Goal: Information Seeking & Learning: Check status

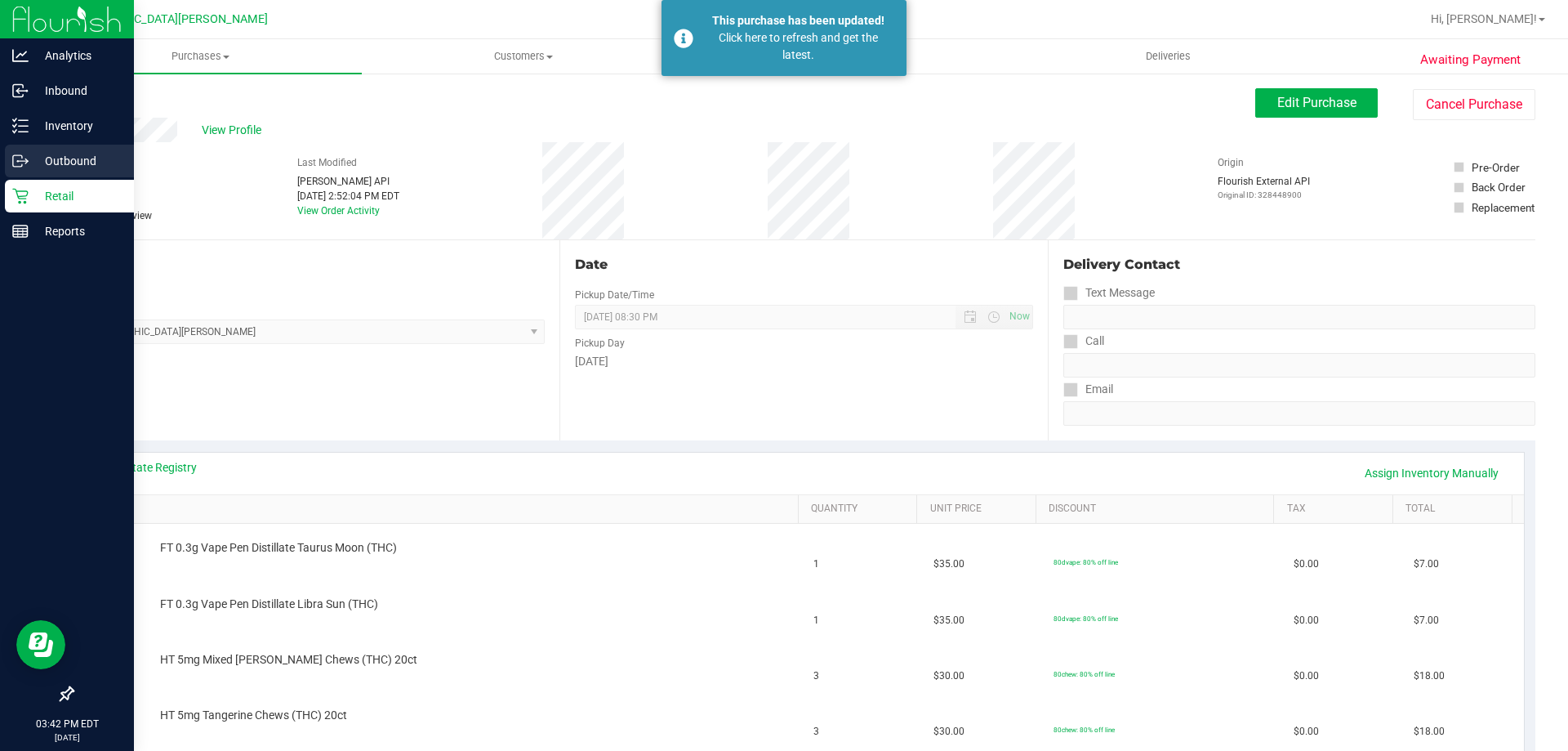
scroll to position [36, 0]
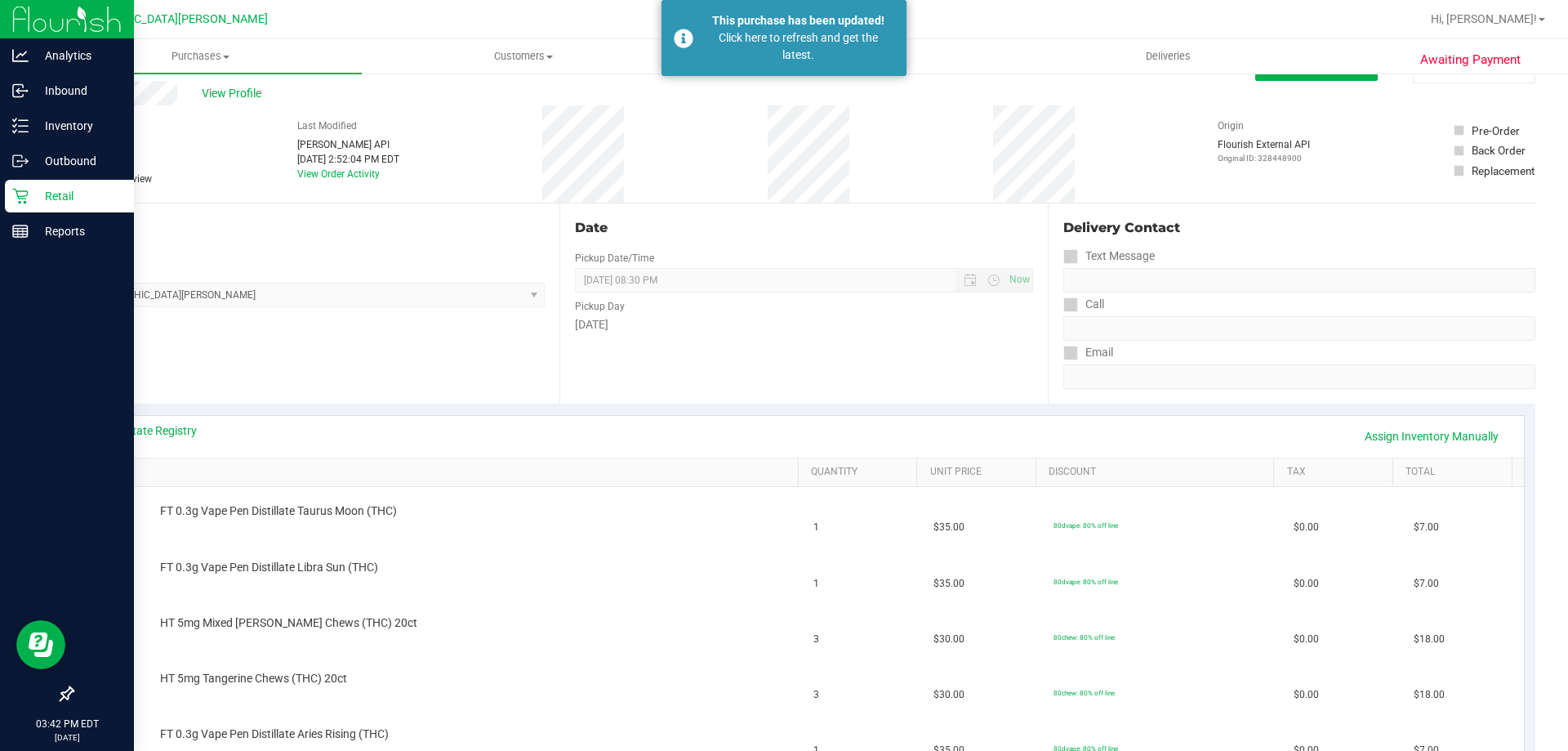
click at [38, 199] on p "Retail" at bounding box center [77, 196] width 98 height 20
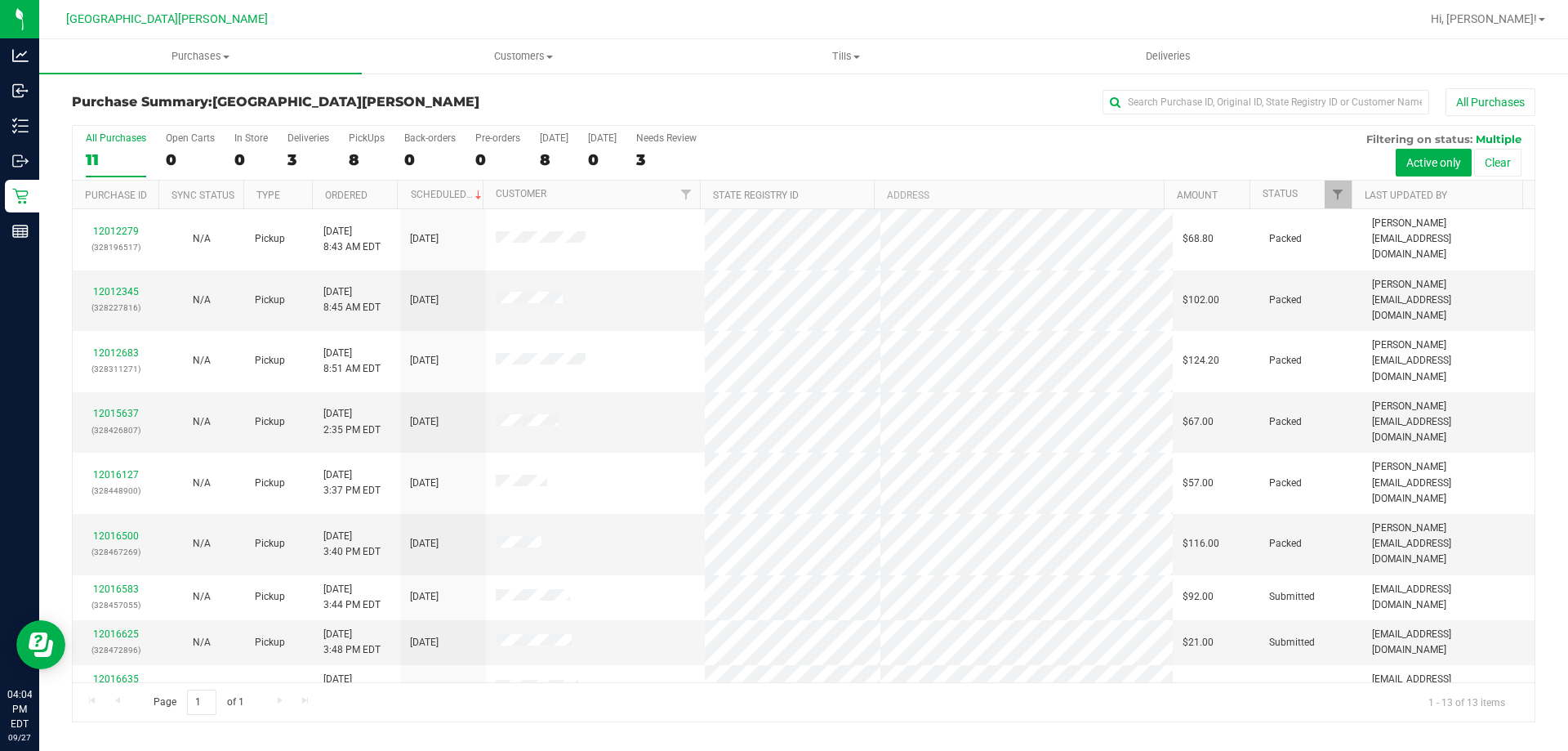
drag, startPoint x: 974, startPoint y: 131, endPoint x: 923, endPoint y: 177, distance: 68.7
click at [974, 131] on div "All Purchases 11 Open Carts 0 In Store 0 Deliveries 3 PickUps 8 Back-orders 0 P…" at bounding box center [804, 132] width 1462 height 13
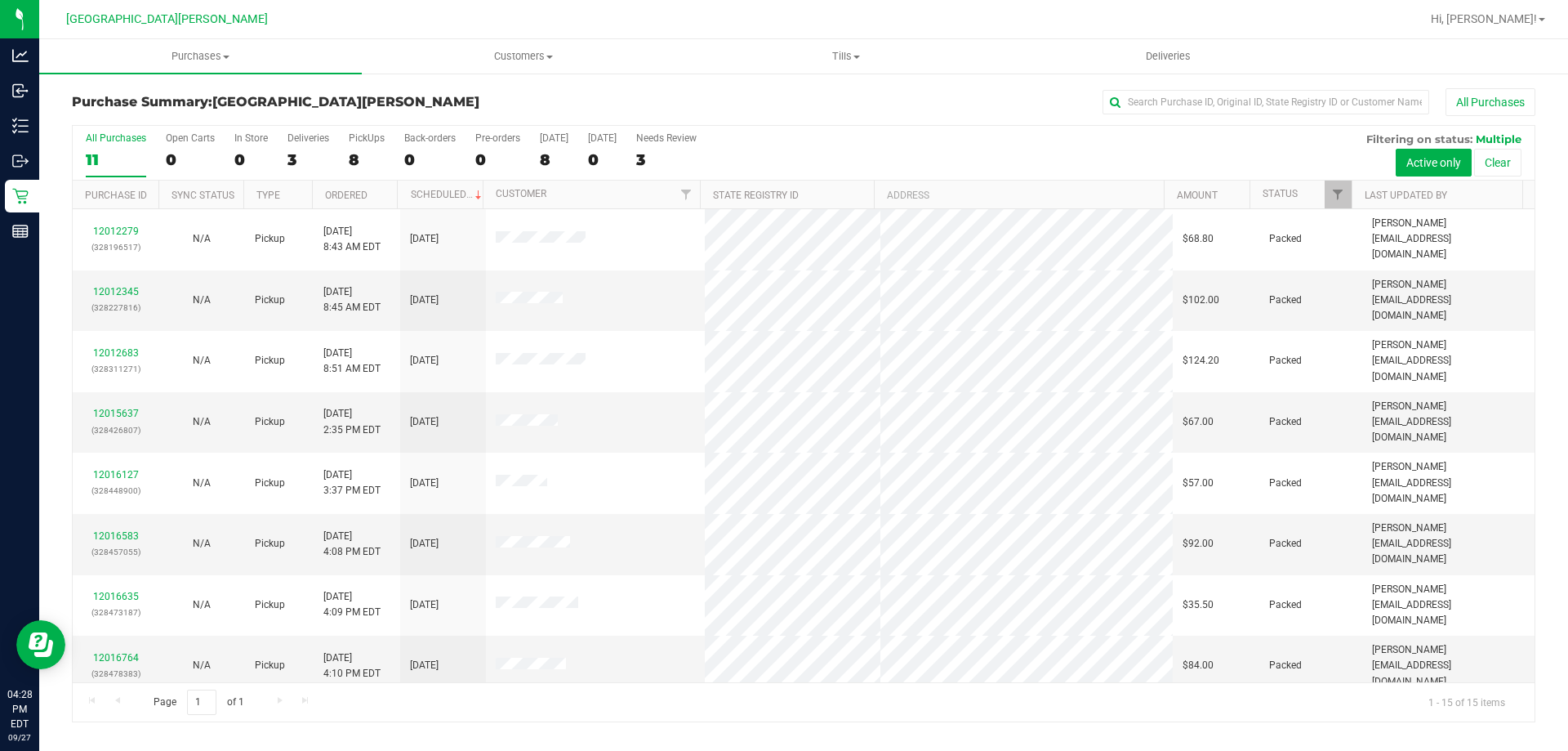
click at [904, 147] on div "All Purchases 11 Open Carts 0 In Store 0 Deliveries 3 PickUps 8 Back-orders 0 P…" at bounding box center [804, 153] width 1462 height 55
click at [954, 153] on div "All Purchases 11 Open Carts 0 In Store 0 Deliveries 3 PickUps 8 Back-orders 0 P…" at bounding box center [804, 153] width 1462 height 55
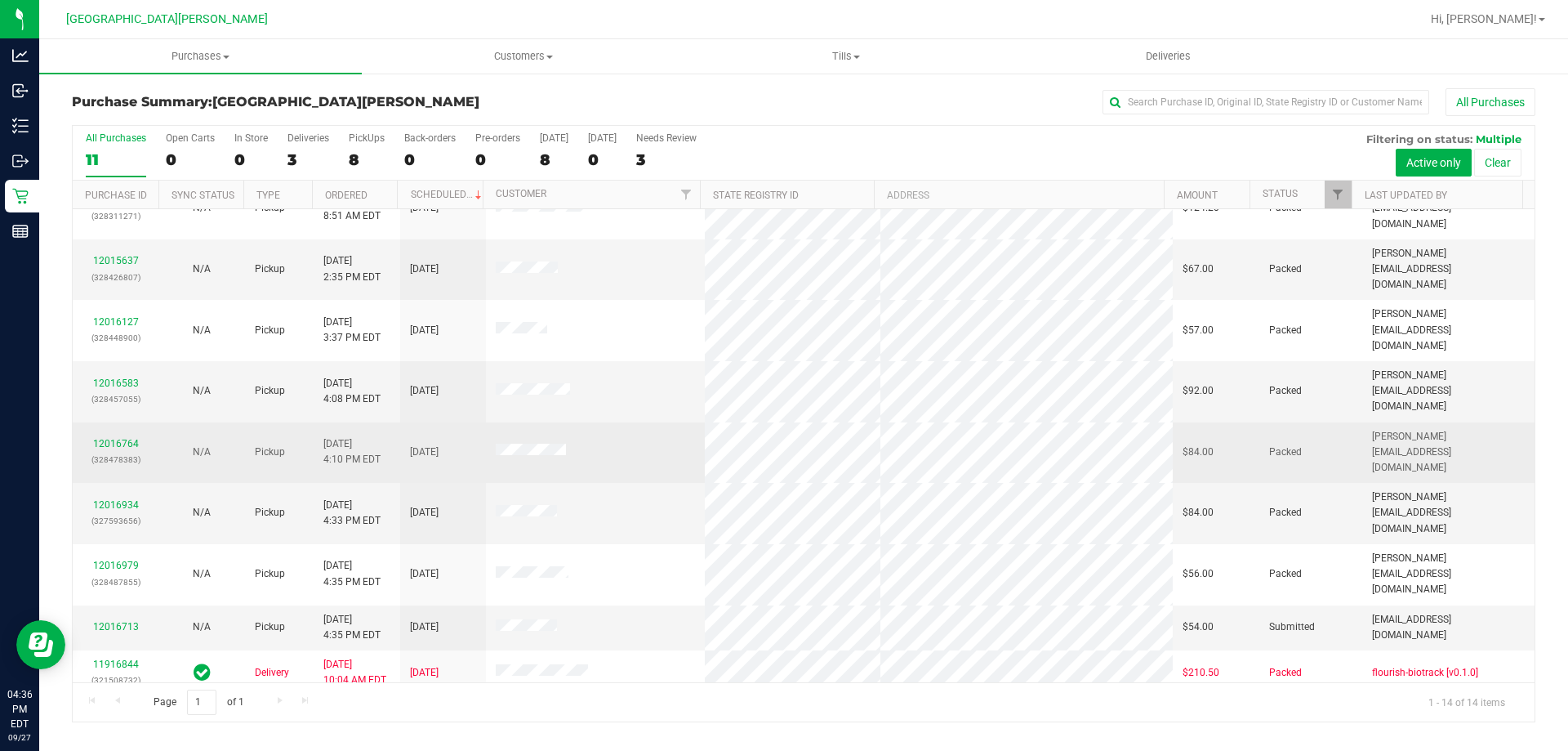
scroll to position [160, 0]
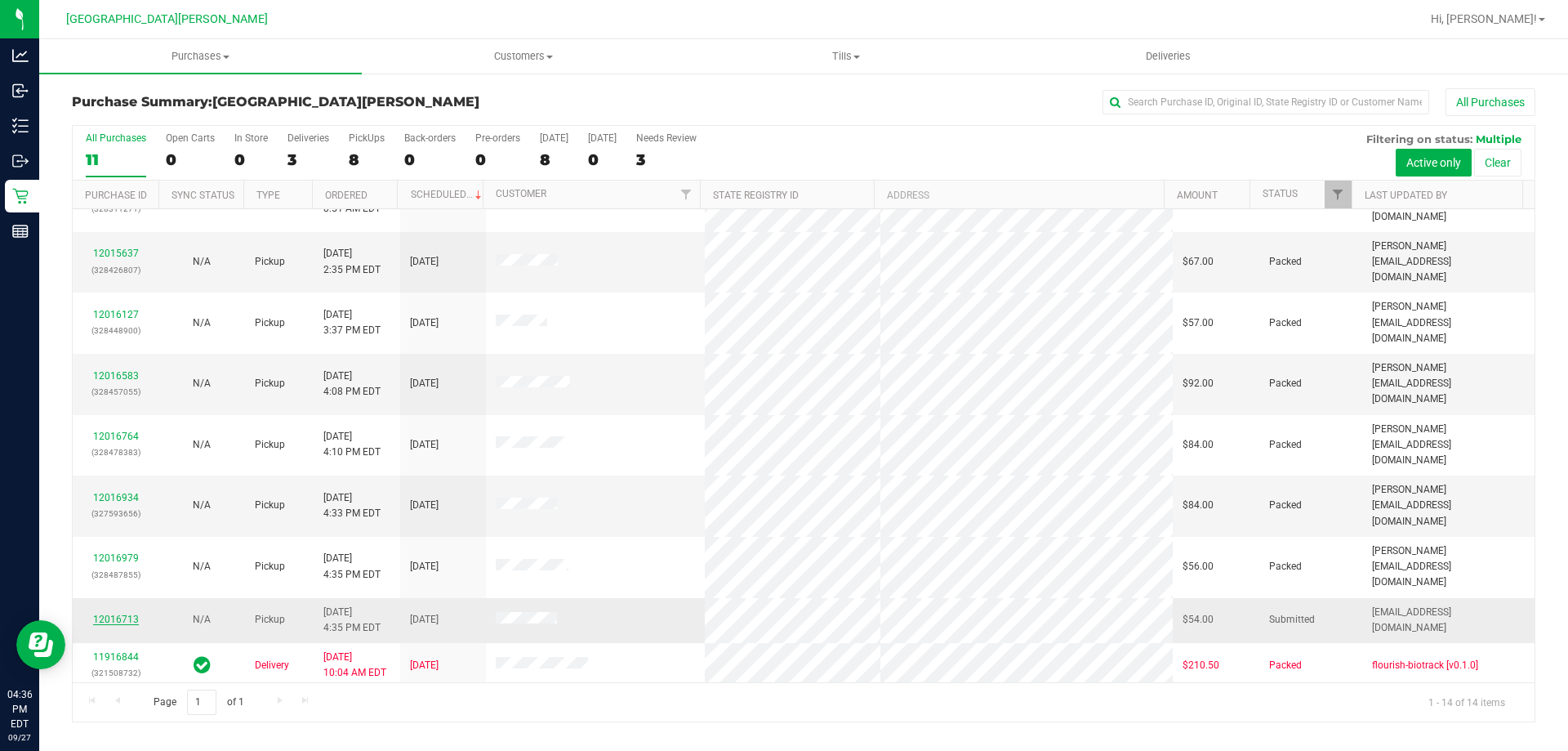
click at [125, 614] on link "12016713" at bounding box center [115, 619] width 45 height 12
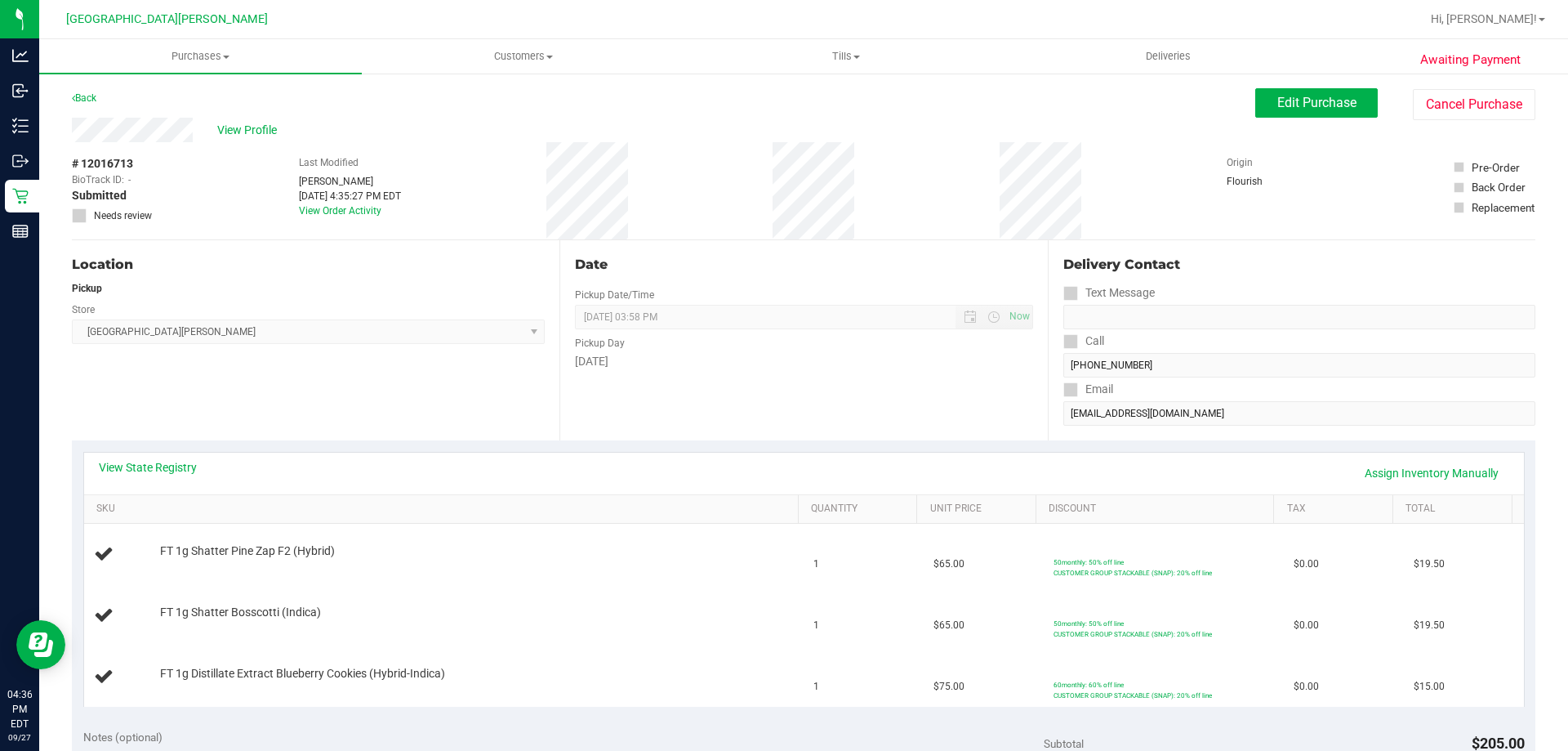
scroll to position [164, 0]
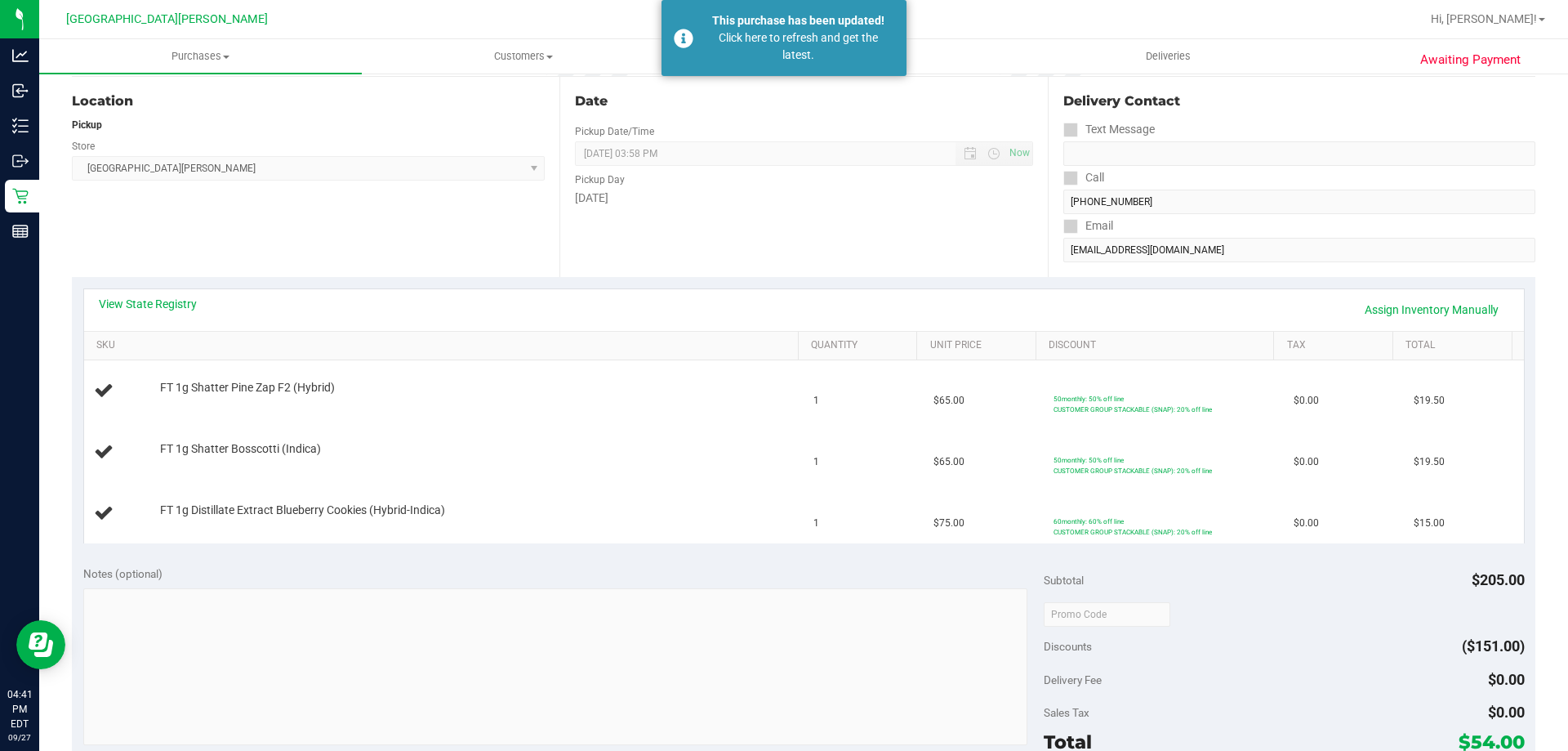
drag, startPoint x: 903, startPoint y: 198, endPoint x: 891, endPoint y: 198, distance: 12.0
click at [903, 198] on div "Saturday" at bounding box center [803, 197] width 457 height 17
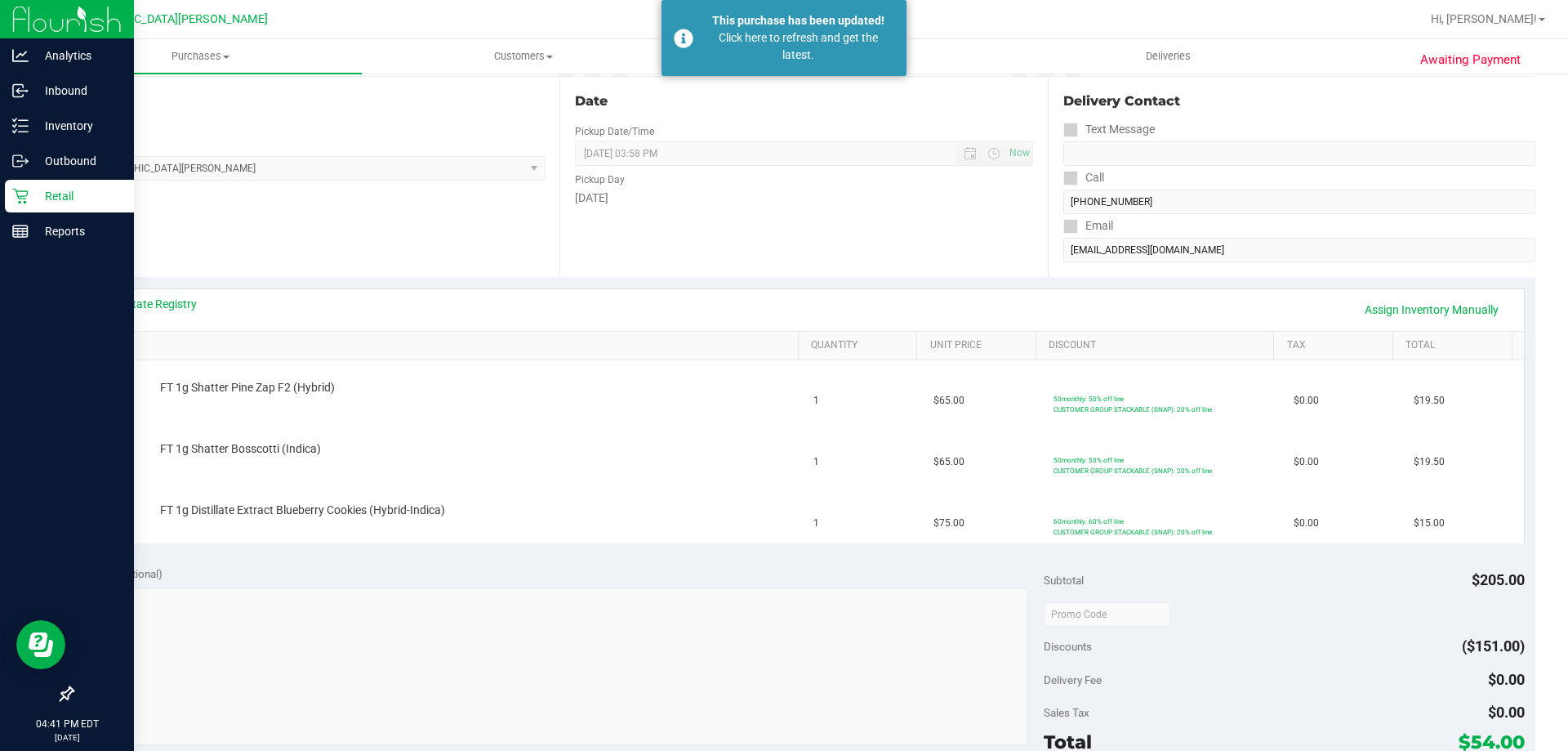
click at [32, 195] on p "Retail" at bounding box center [77, 196] width 98 height 20
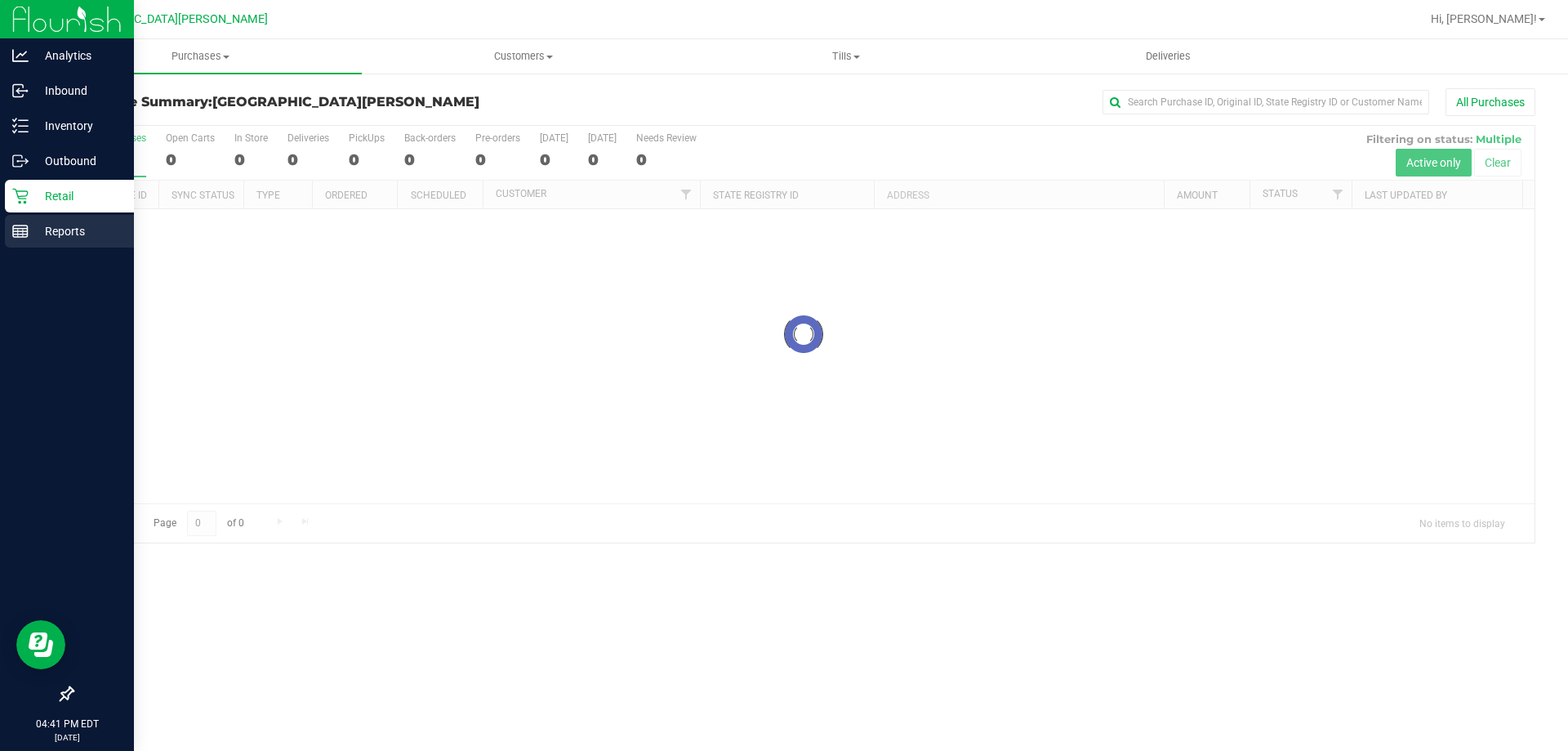
click at [36, 239] on p "Reports" at bounding box center [77, 231] width 98 height 20
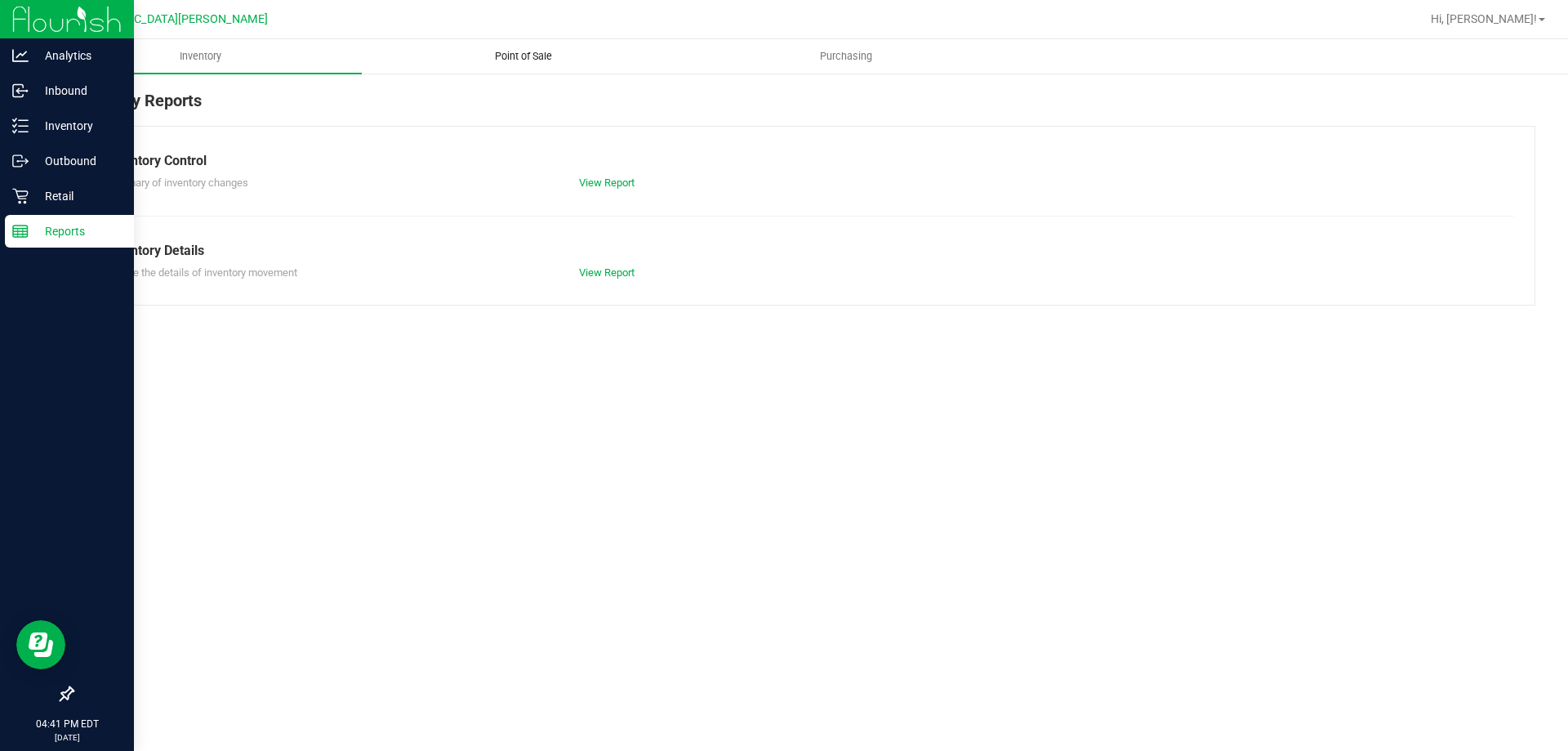
click at [511, 51] on span "Point of Sale" at bounding box center [523, 56] width 101 height 15
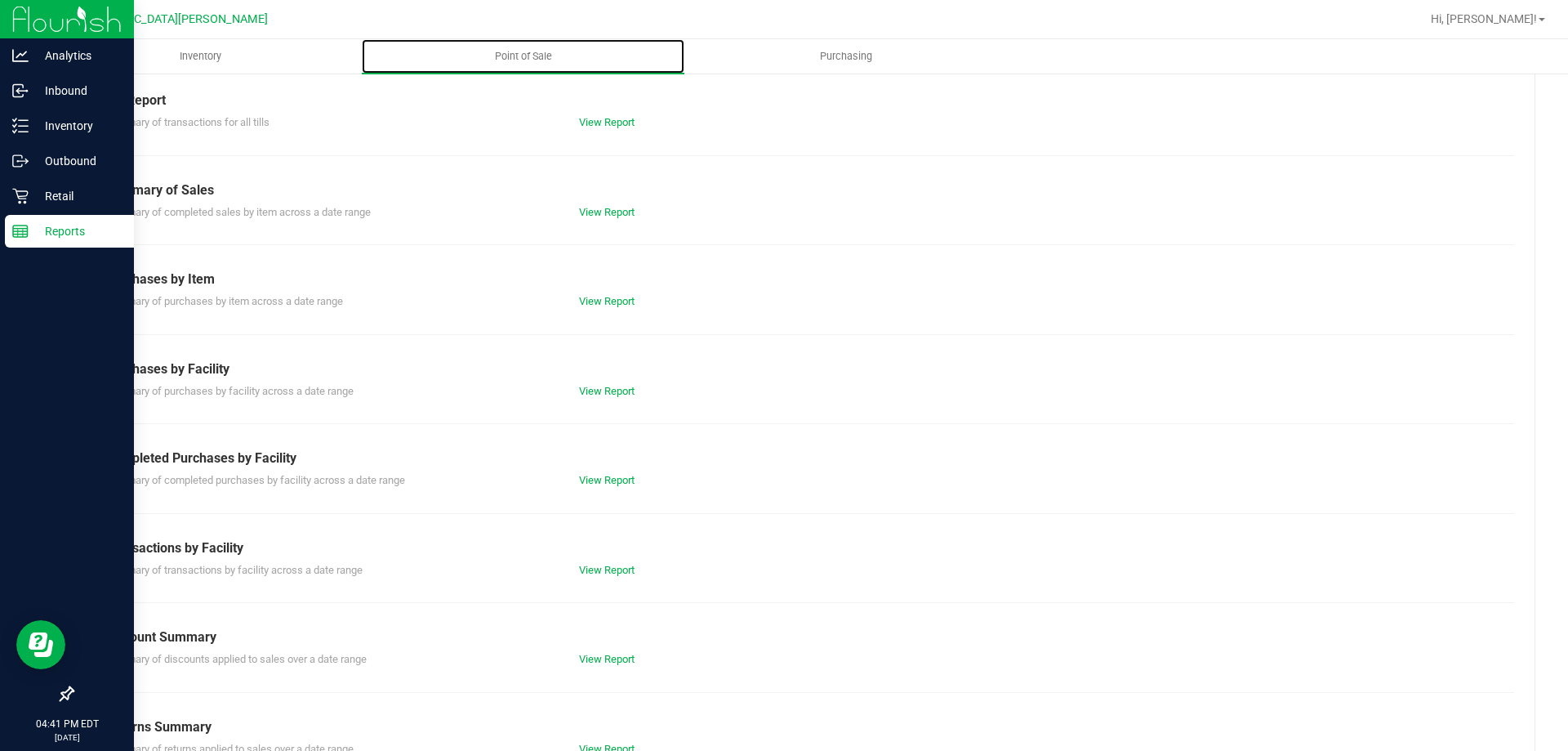
scroll to position [108, 0]
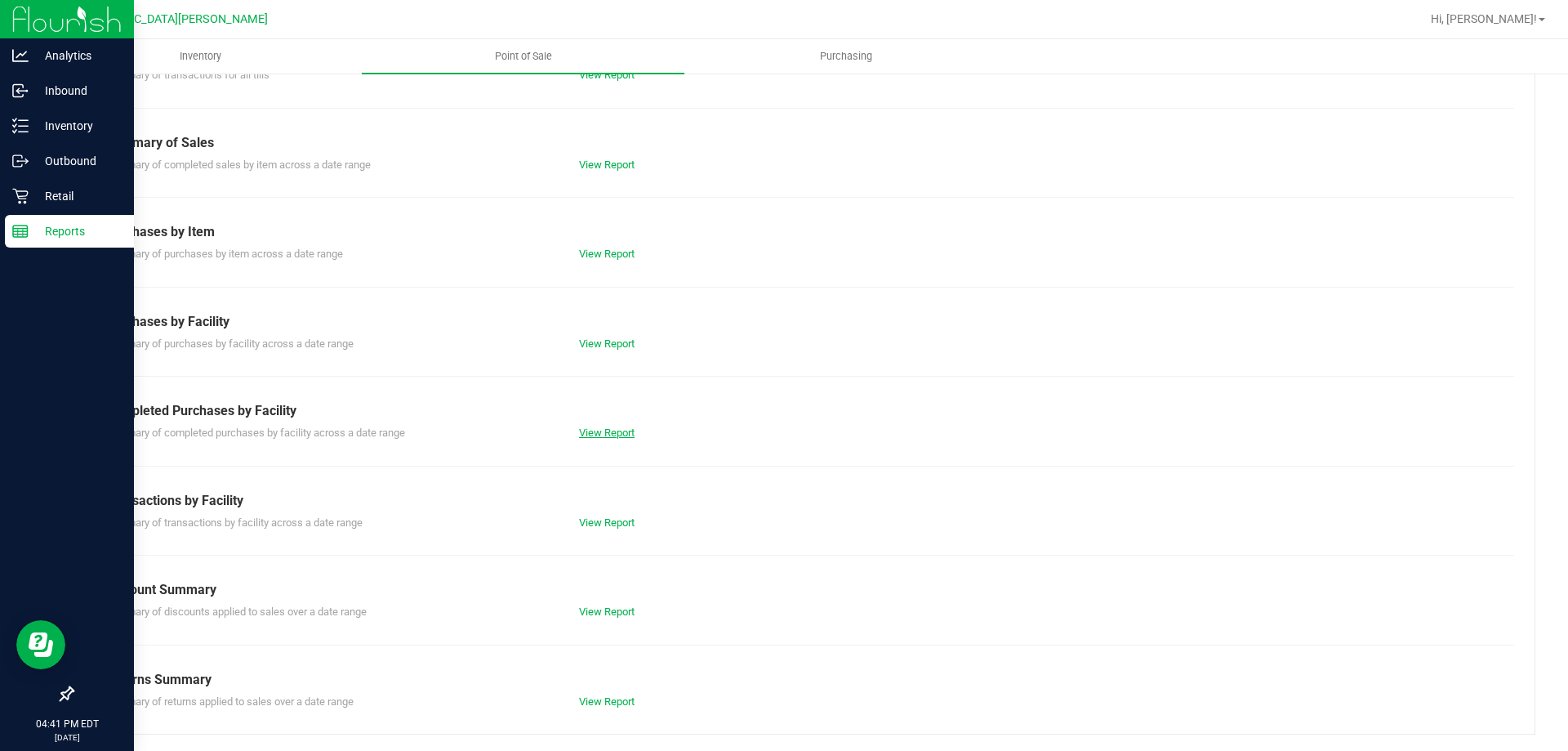
click at [590, 437] on link "View Report" at bounding box center [606, 432] width 55 height 12
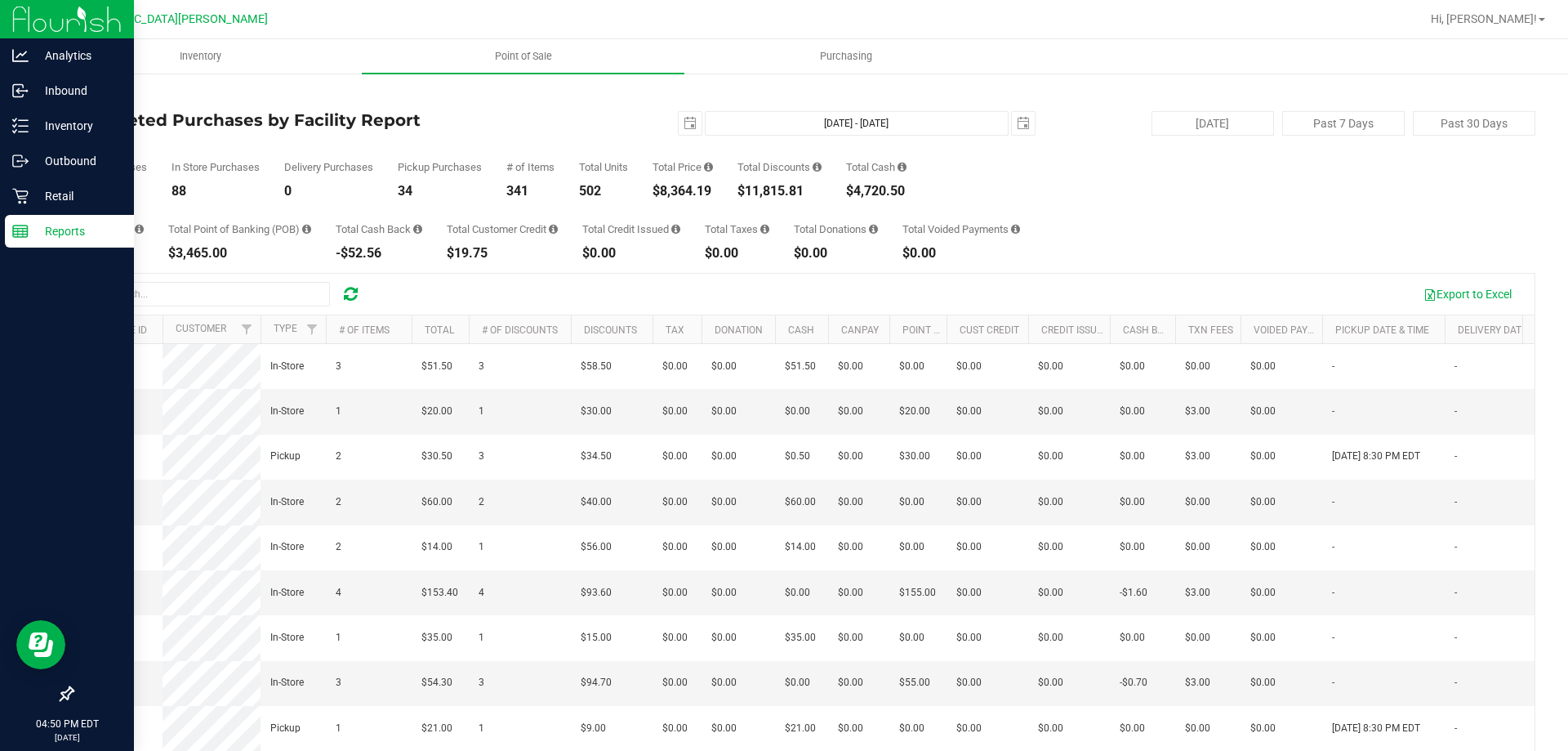
click at [1157, 203] on div "Total CanPay $211.50 Total Point of Banking (POB) $3,465.00 Total Cash Back -$5…" at bounding box center [804, 228] width 1463 height 62
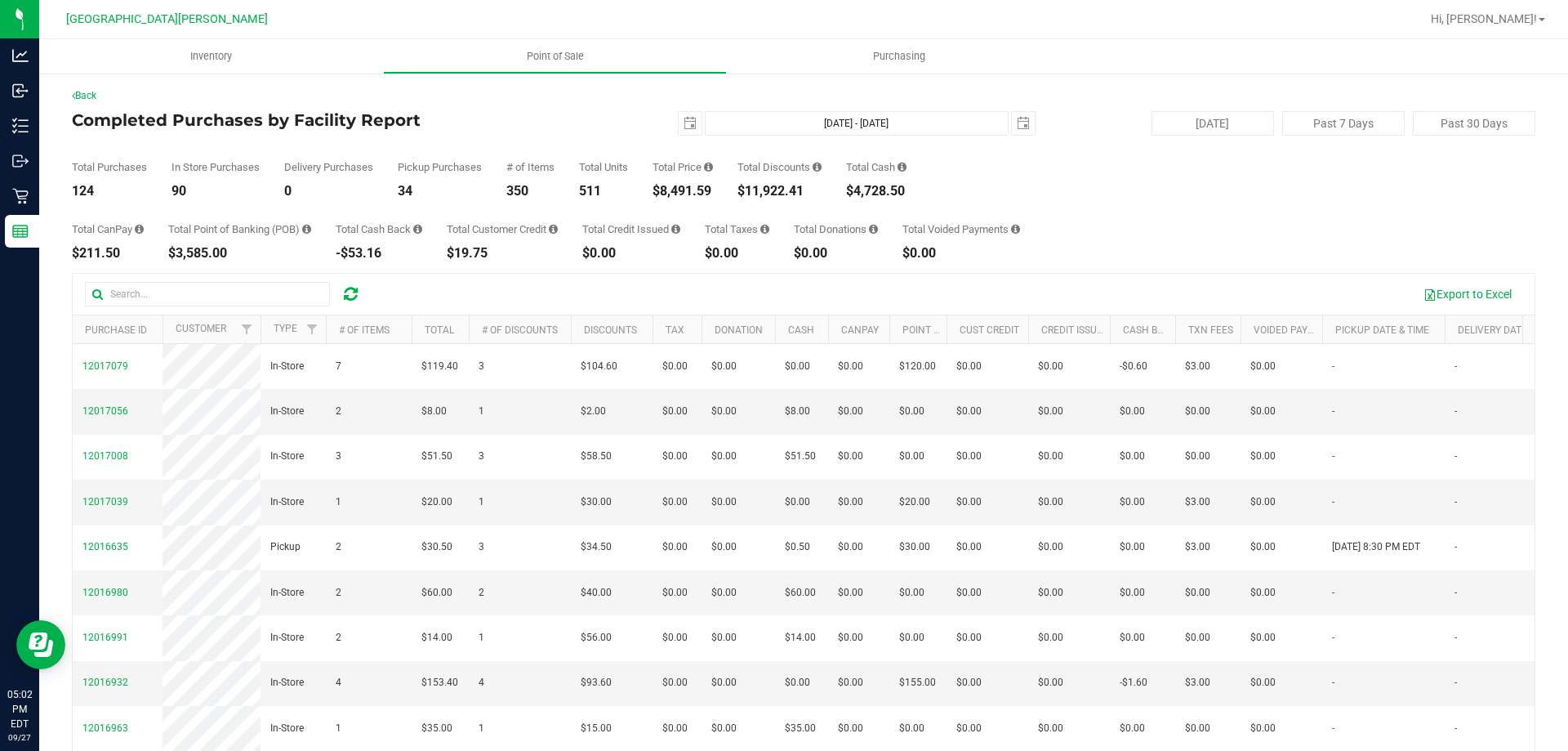
click at [1110, 172] on div "Total Purchases 124 In Store Purchases 90 Delivery Purchases 0 Pickup Purchases…" at bounding box center [804, 166] width 1463 height 62
click at [1212, 206] on div "Total CanPay $211.50 Total Point of Banking (POB) $3,695.00 Total Cash Back -$6…" at bounding box center [804, 228] width 1463 height 62
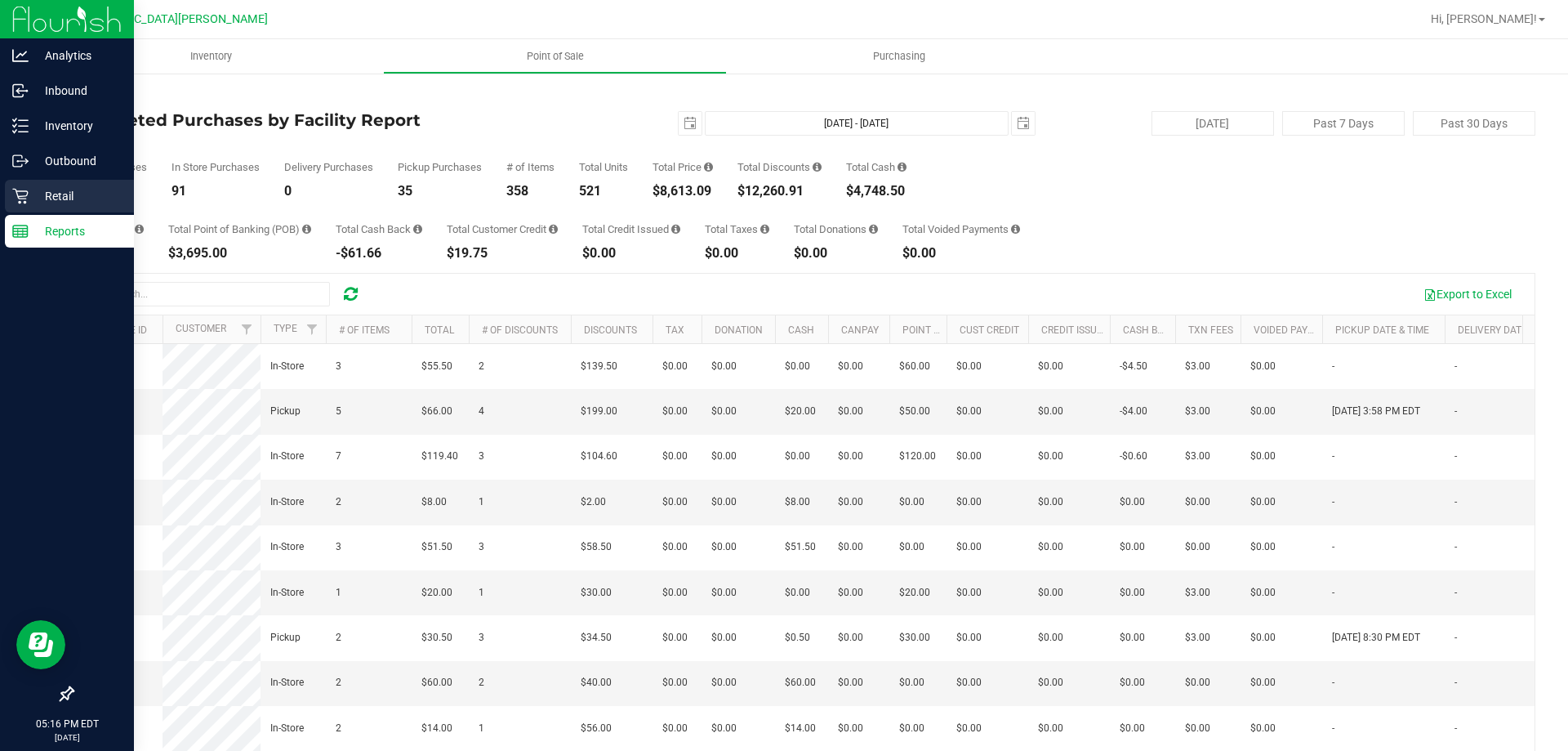
click at [44, 207] on div "Retail" at bounding box center [69, 196] width 129 height 33
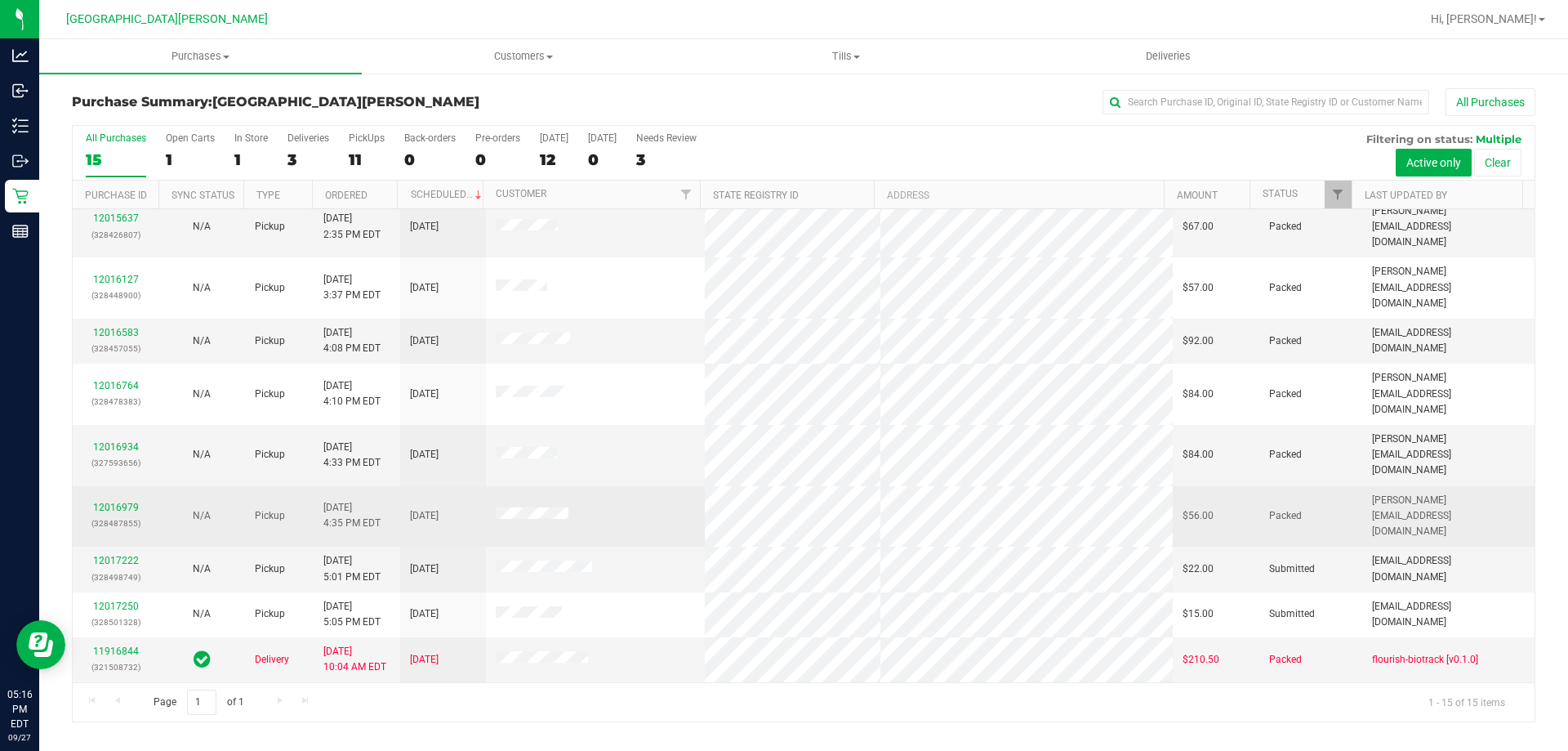
scroll to position [205, 0]
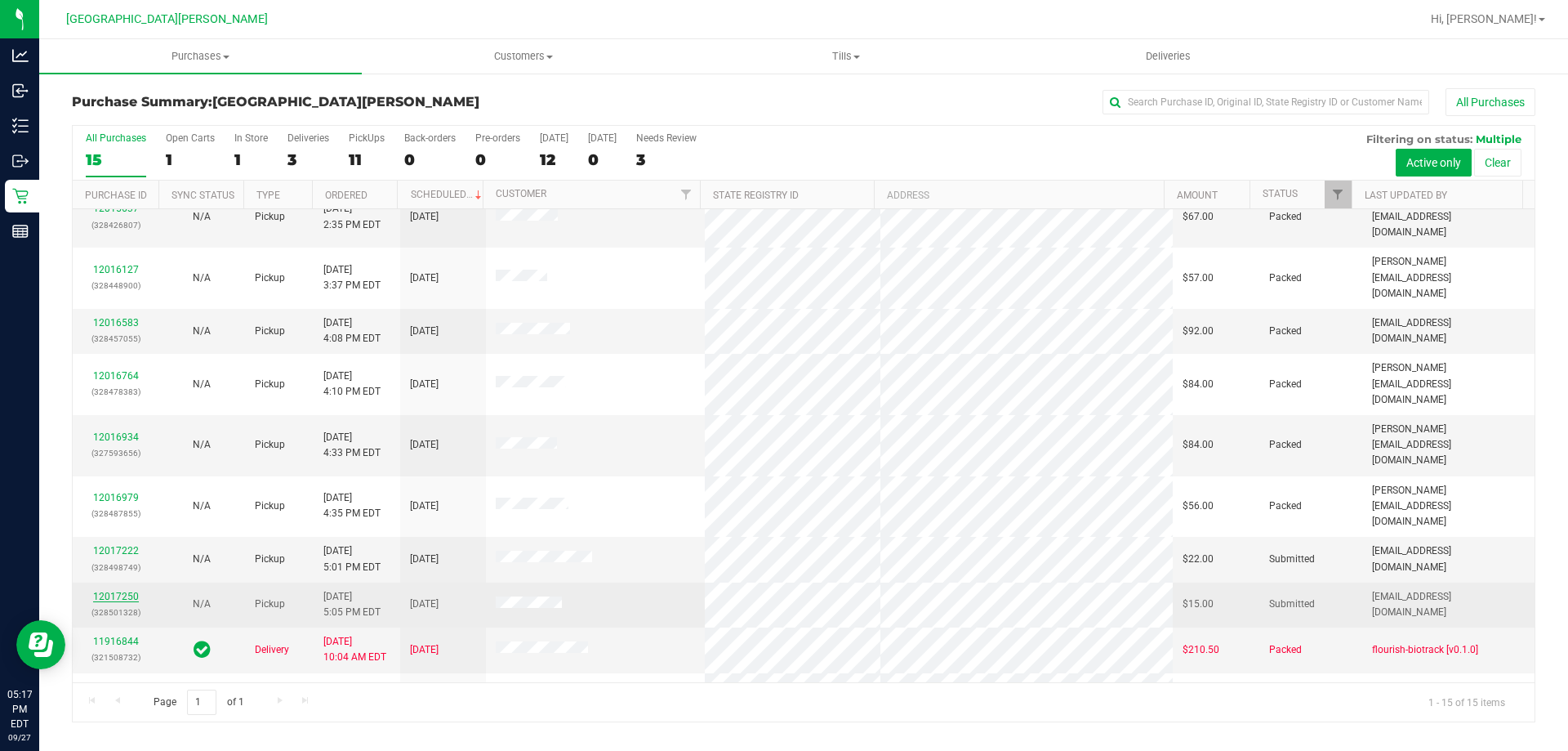
click at [116, 591] on link "12017250" at bounding box center [115, 596] width 45 height 12
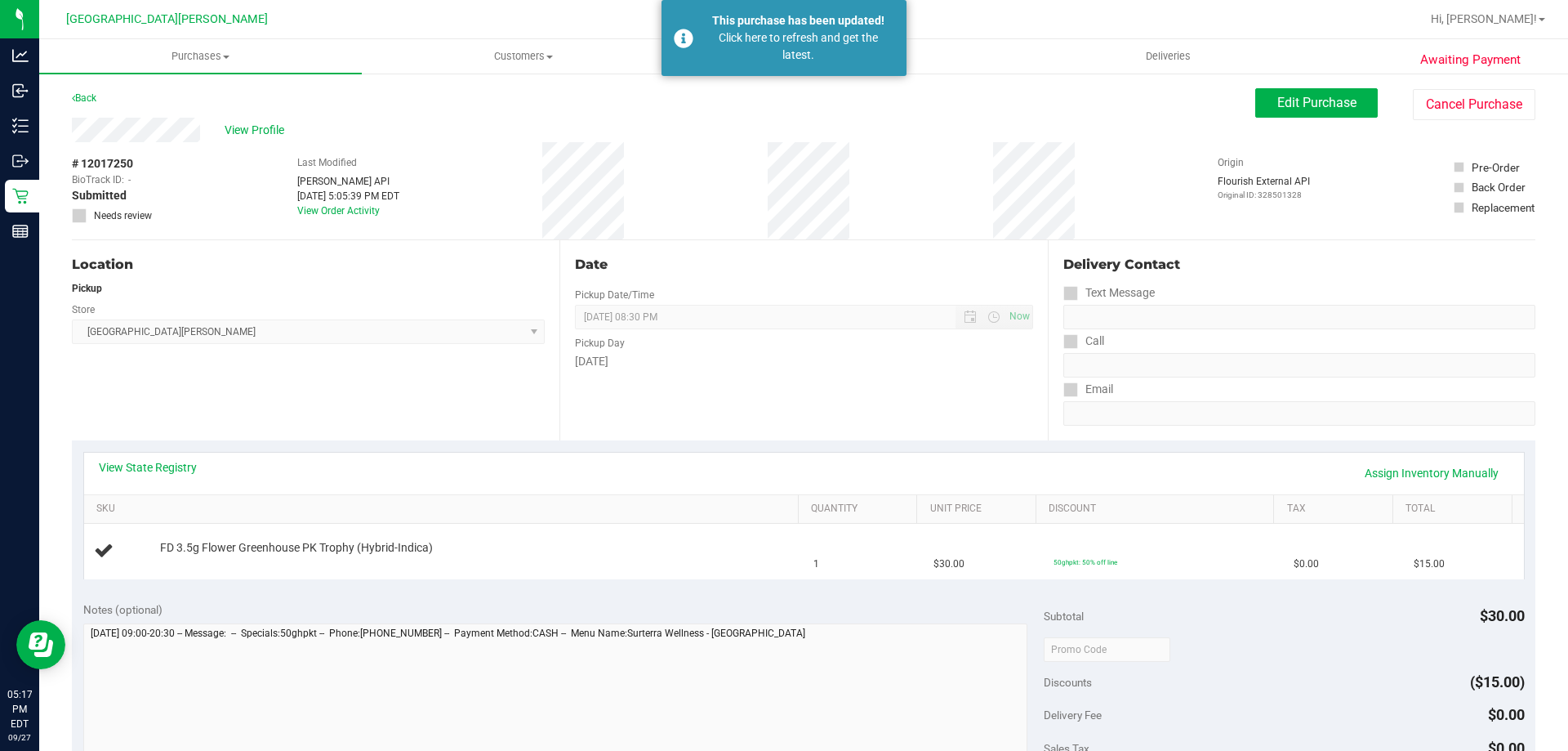
scroll to position [490, 0]
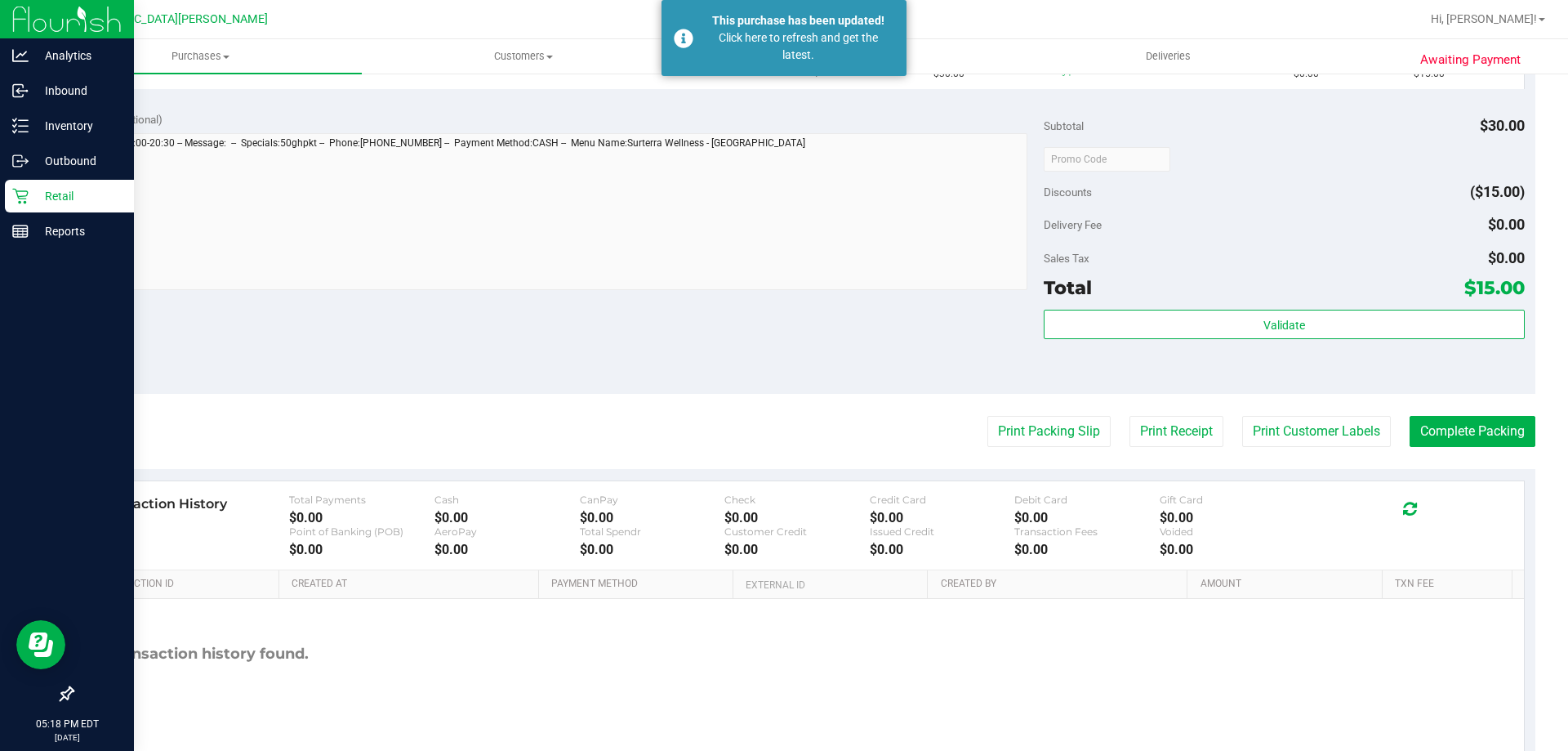
click at [18, 205] on div "Retail" at bounding box center [69, 196] width 129 height 33
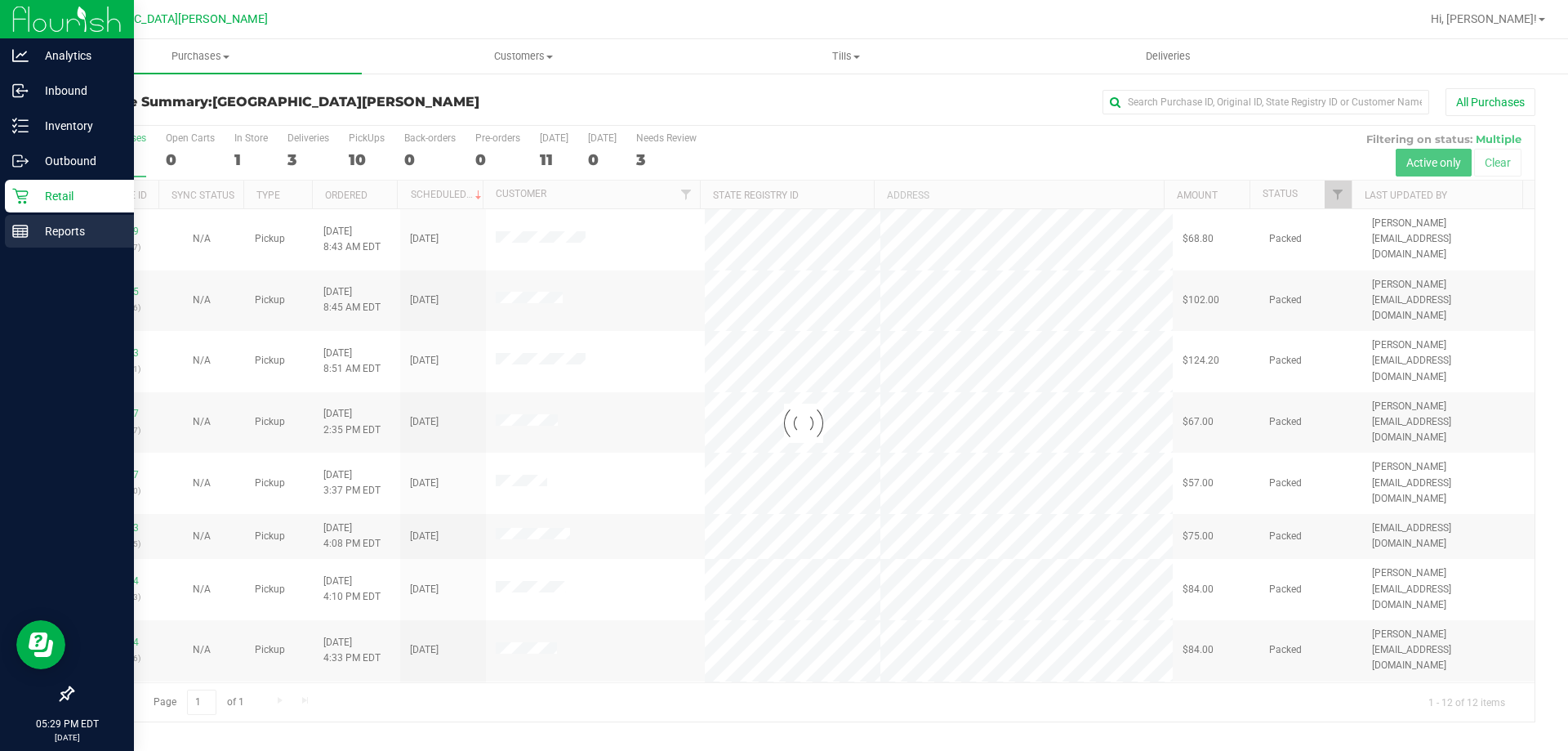
click at [52, 234] on p "Reports" at bounding box center [77, 231] width 98 height 20
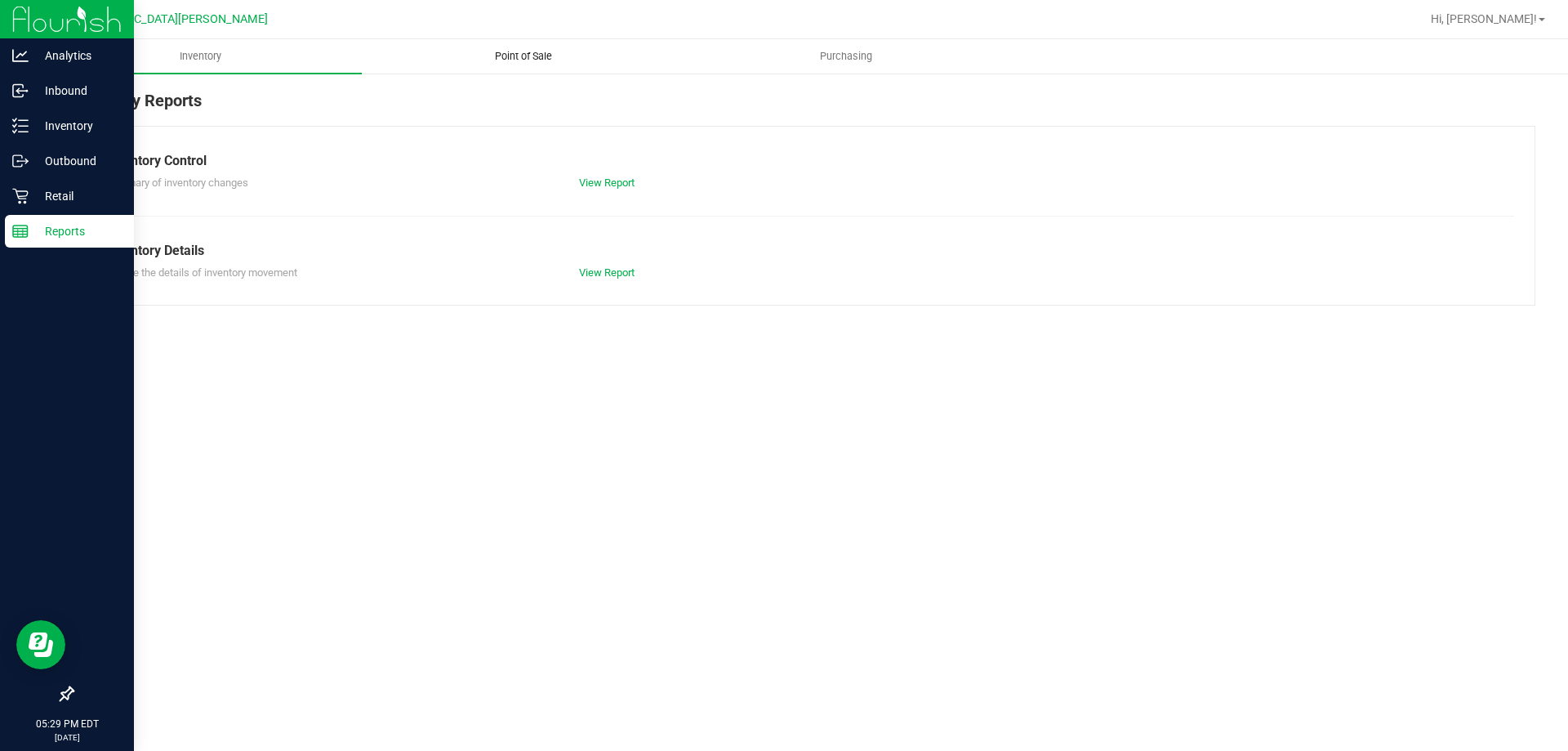
click at [544, 60] on span "Point of Sale" at bounding box center [523, 56] width 101 height 15
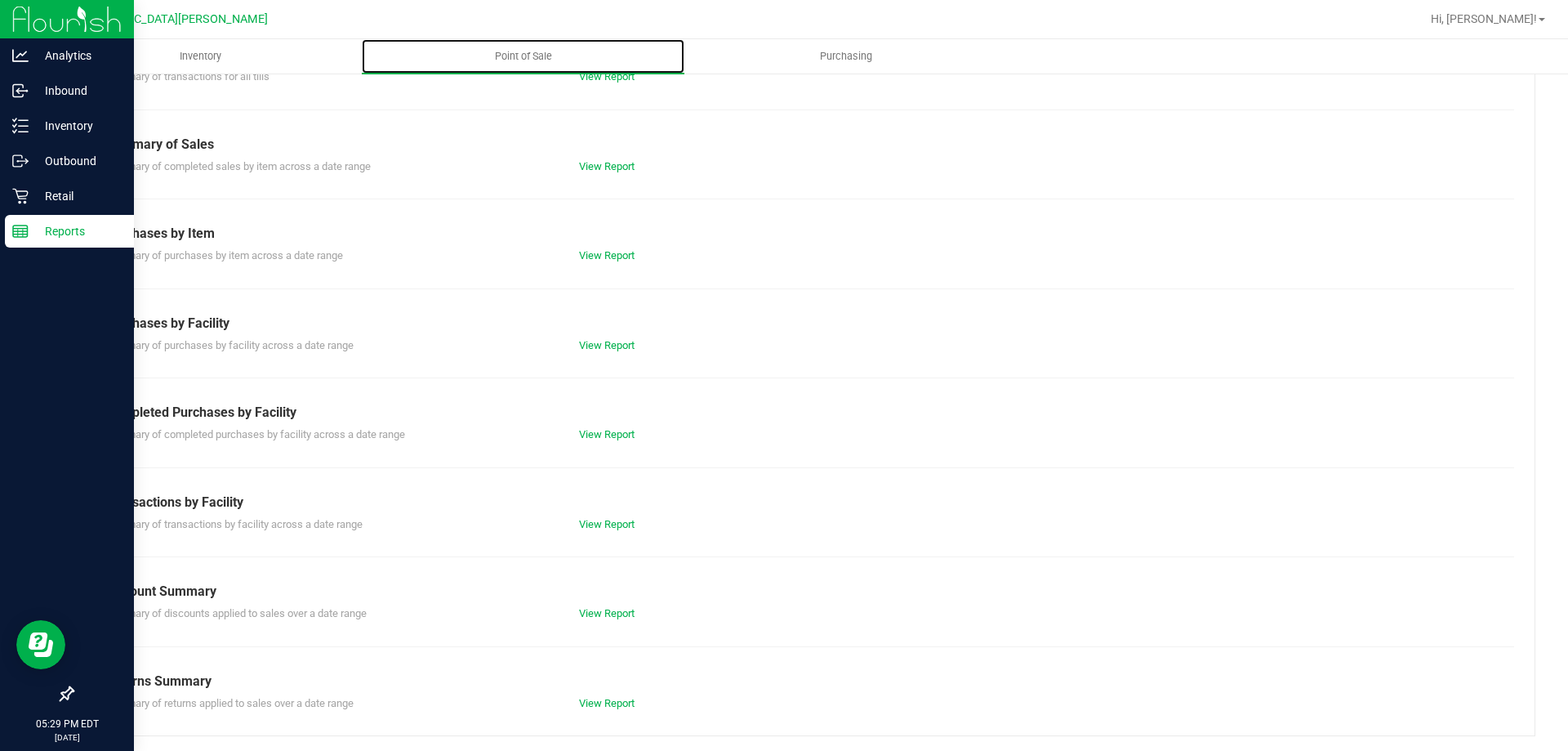
scroll to position [108, 0]
click at [599, 428] on link "View Report" at bounding box center [606, 432] width 55 height 12
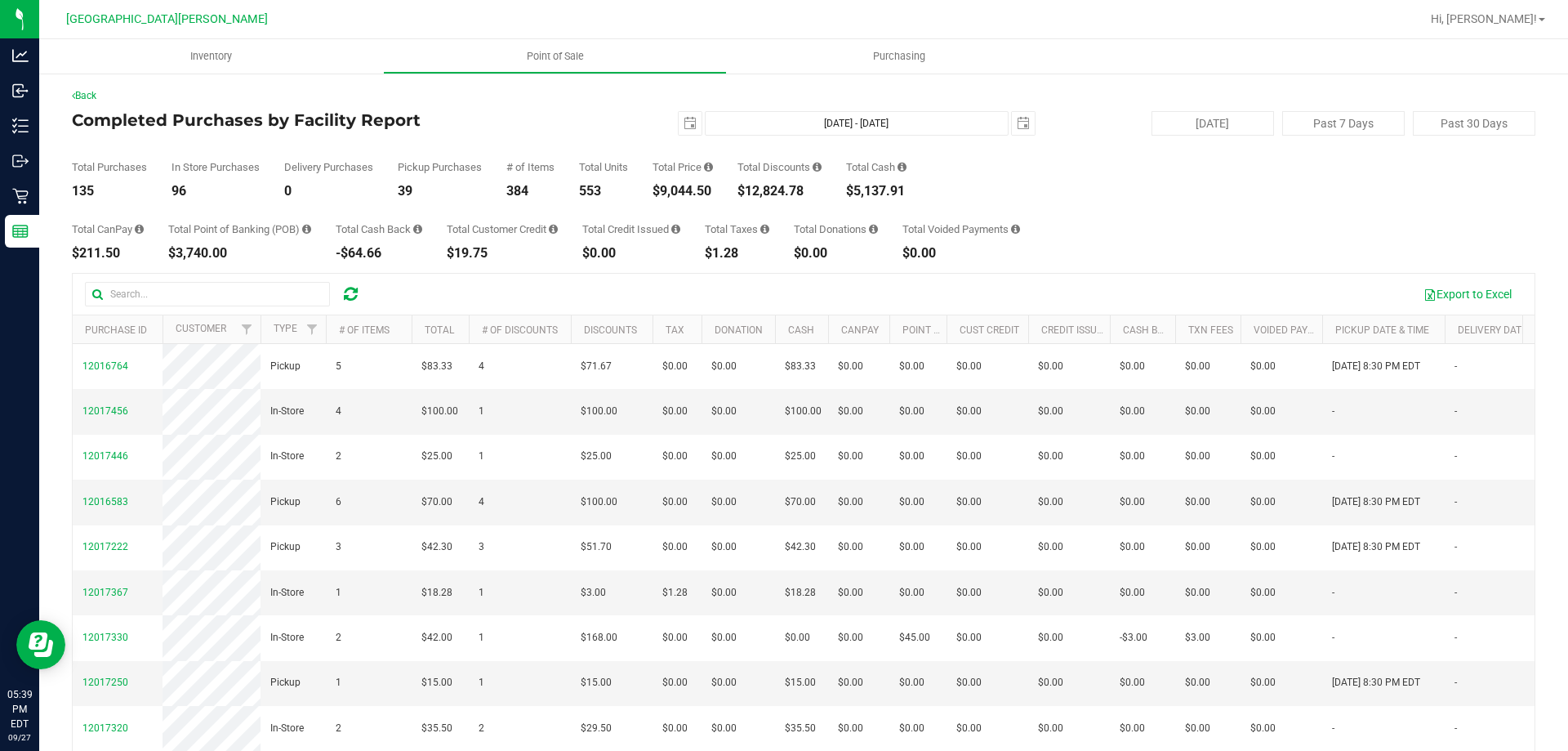
click at [684, 192] on div "$9,044.50" at bounding box center [683, 191] width 60 height 13
click at [684, 191] on div "$9,044.50" at bounding box center [683, 191] width 60 height 13
copy div "9,044.50"
click at [1225, 196] on div "Back Completed Purchases by Facility Report 2025-09-27 Sep 27, 2025 - Sep 27, 2…" at bounding box center [804, 472] width 1463 height 768
click at [1152, 126] on button "[DATE]" at bounding box center [1213, 123] width 123 height 25
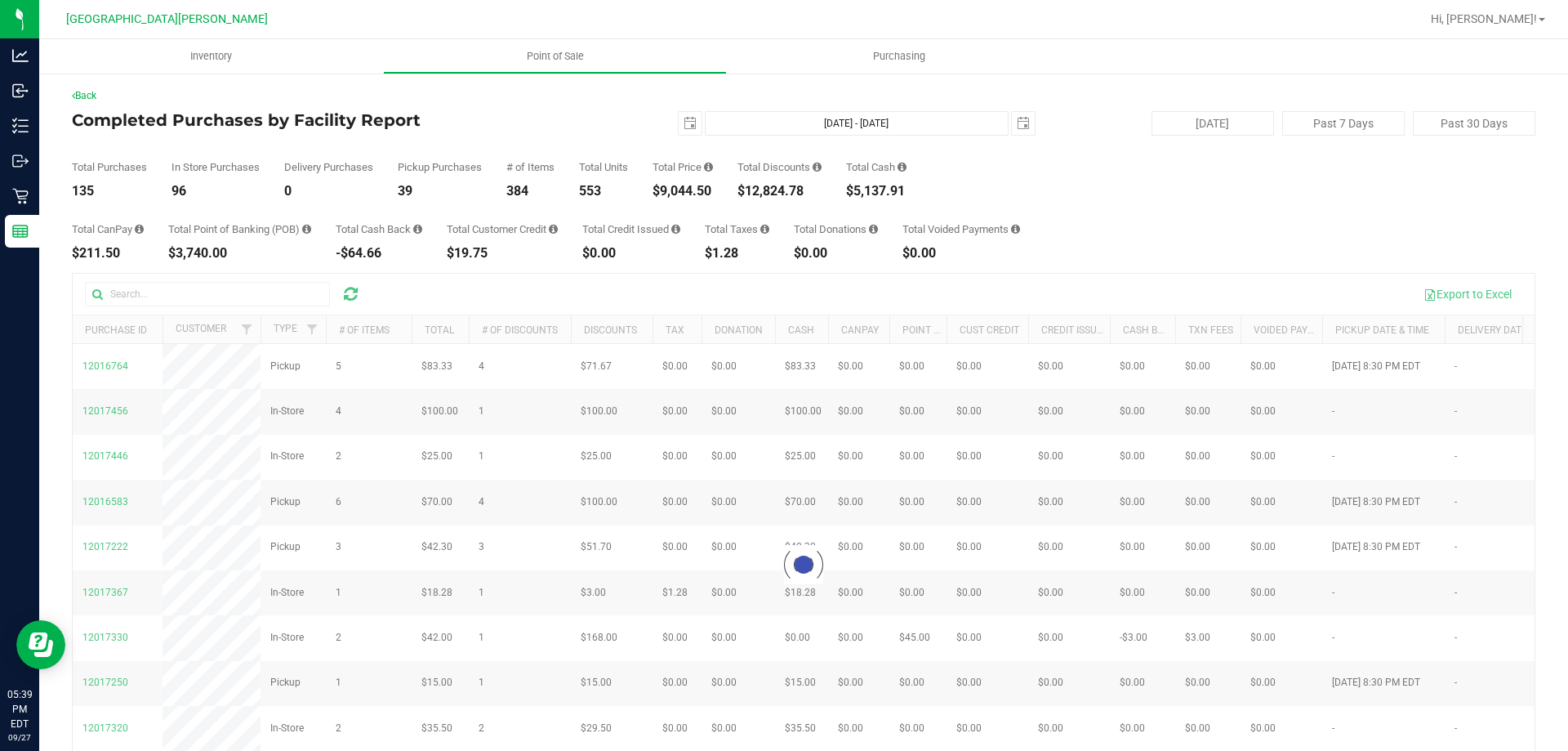
click at [1095, 231] on div "Total CanPay $211.50 Total Point of Banking (POB) $3,740.00 Total Cash Back -$6…" at bounding box center [804, 228] width 1463 height 62
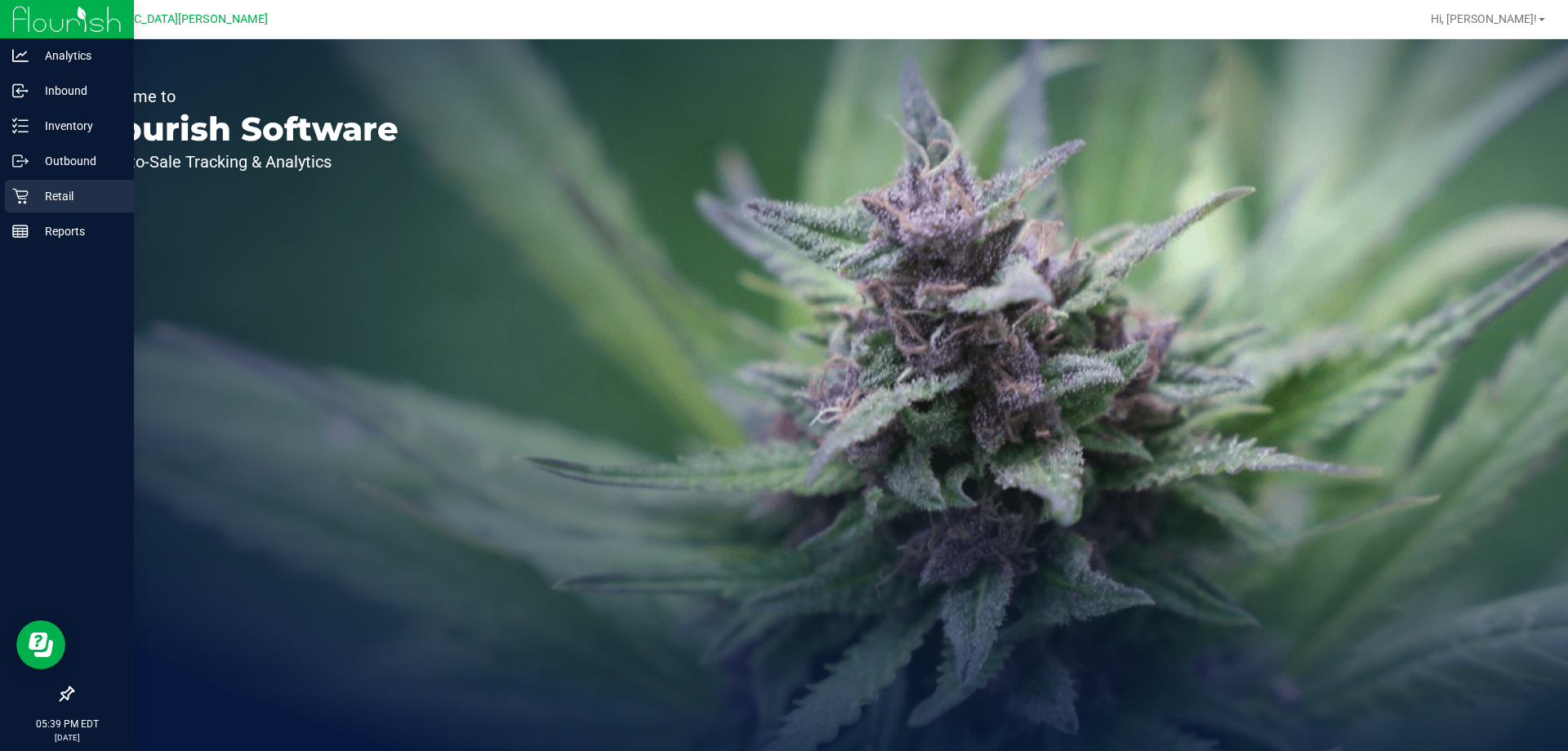
click at [60, 190] on p "Retail" at bounding box center [77, 196] width 98 height 20
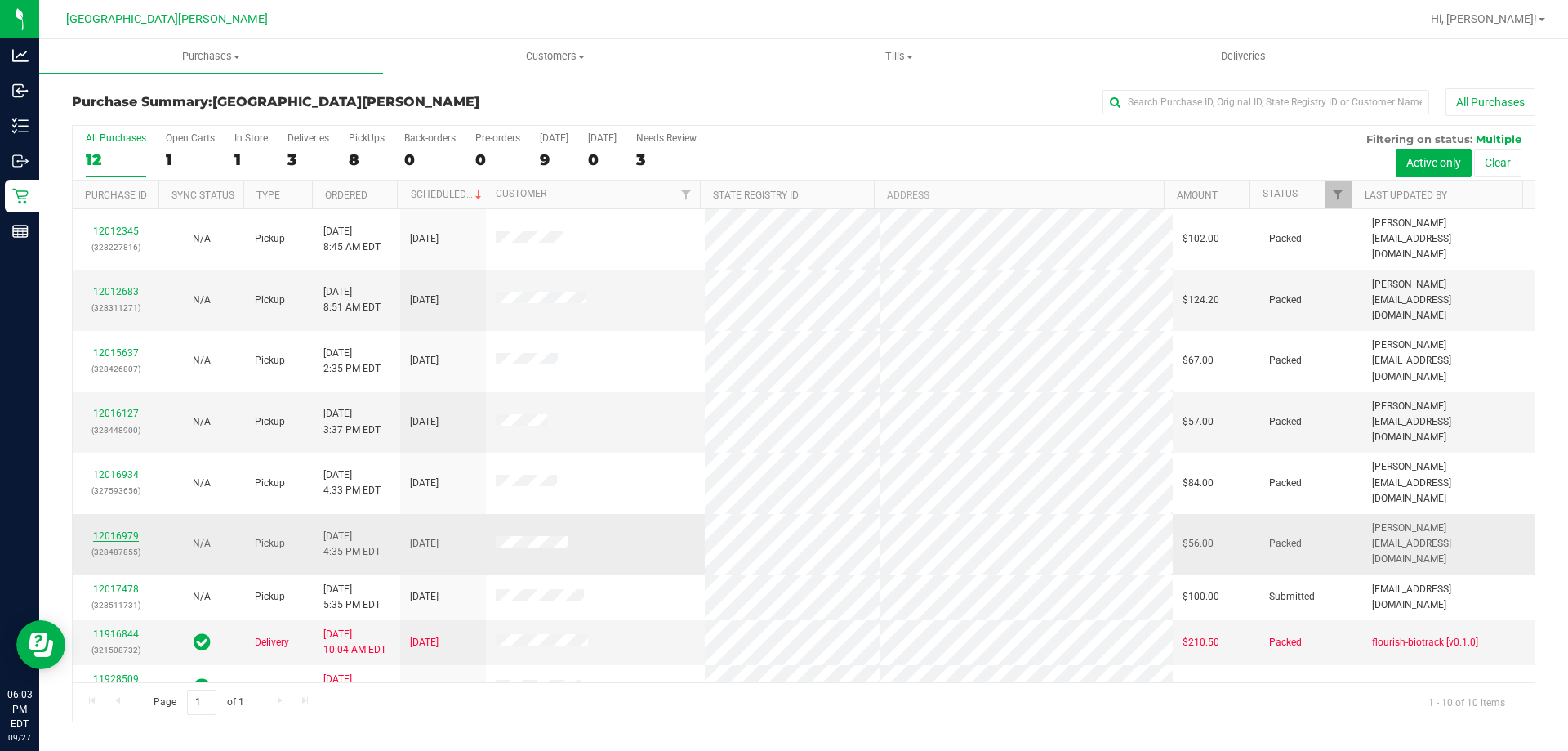
click at [111, 530] on link "12016979" at bounding box center [115, 536] width 45 height 12
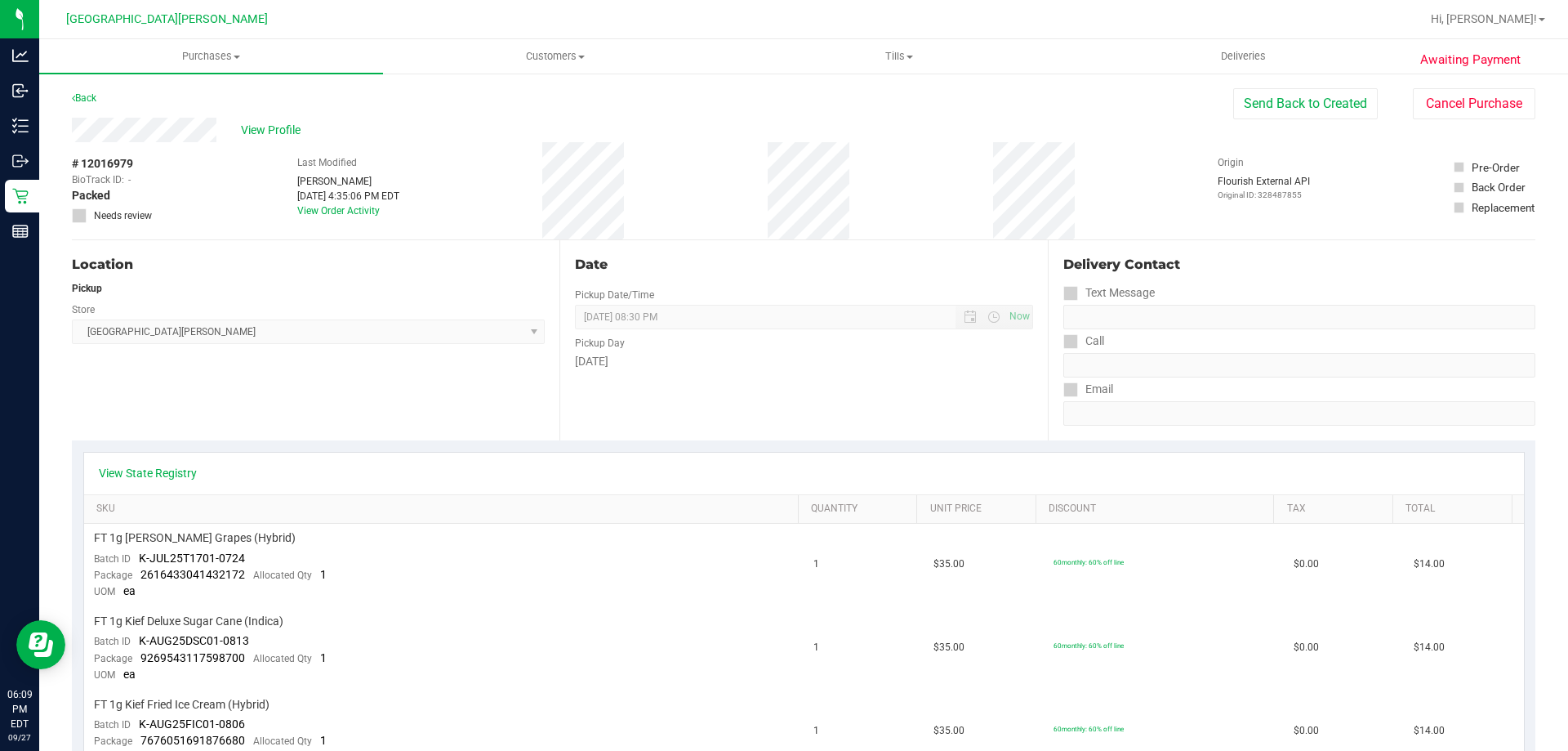
drag, startPoint x: 899, startPoint y: 399, endPoint x: 876, endPoint y: 395, distance: 23.3
click at [899, 399] on div "Date Pickup Date/Time 09/27/2025 Now 09/27/2025 08:30 PM Now Pickup Day Saturday" at bounding box center [803, 340] width 487 height 200
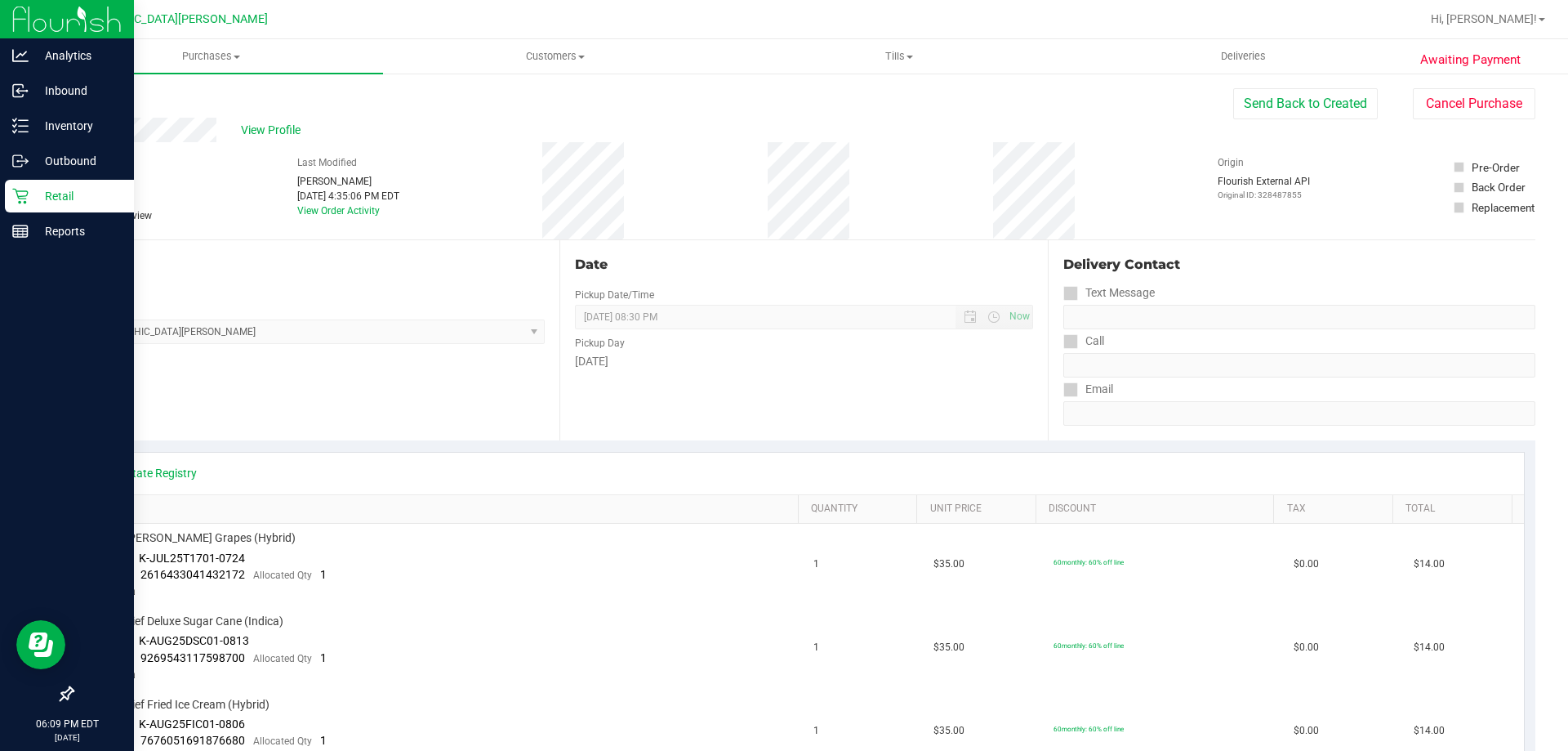
click at [44, 195] on p "Retail" at bounding box center [77, 196] width 98 height 20
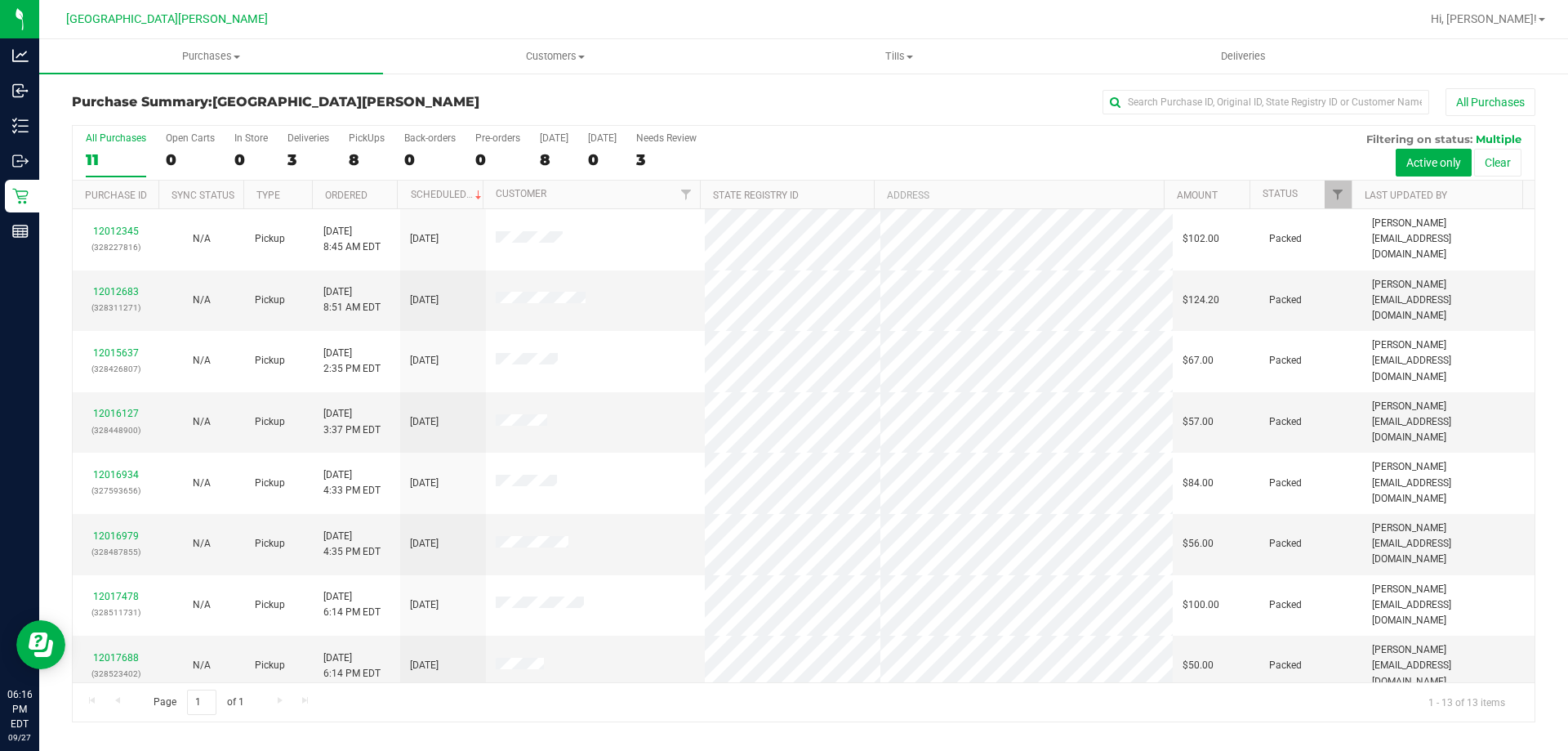
click at [855, 141] on div "All Purchases 11 Open Carts 0 In Store 0 Deliveries 3 PickUps 8 Back-orders 0 P…" at bounding box center [804, 153] width 1462 height 55
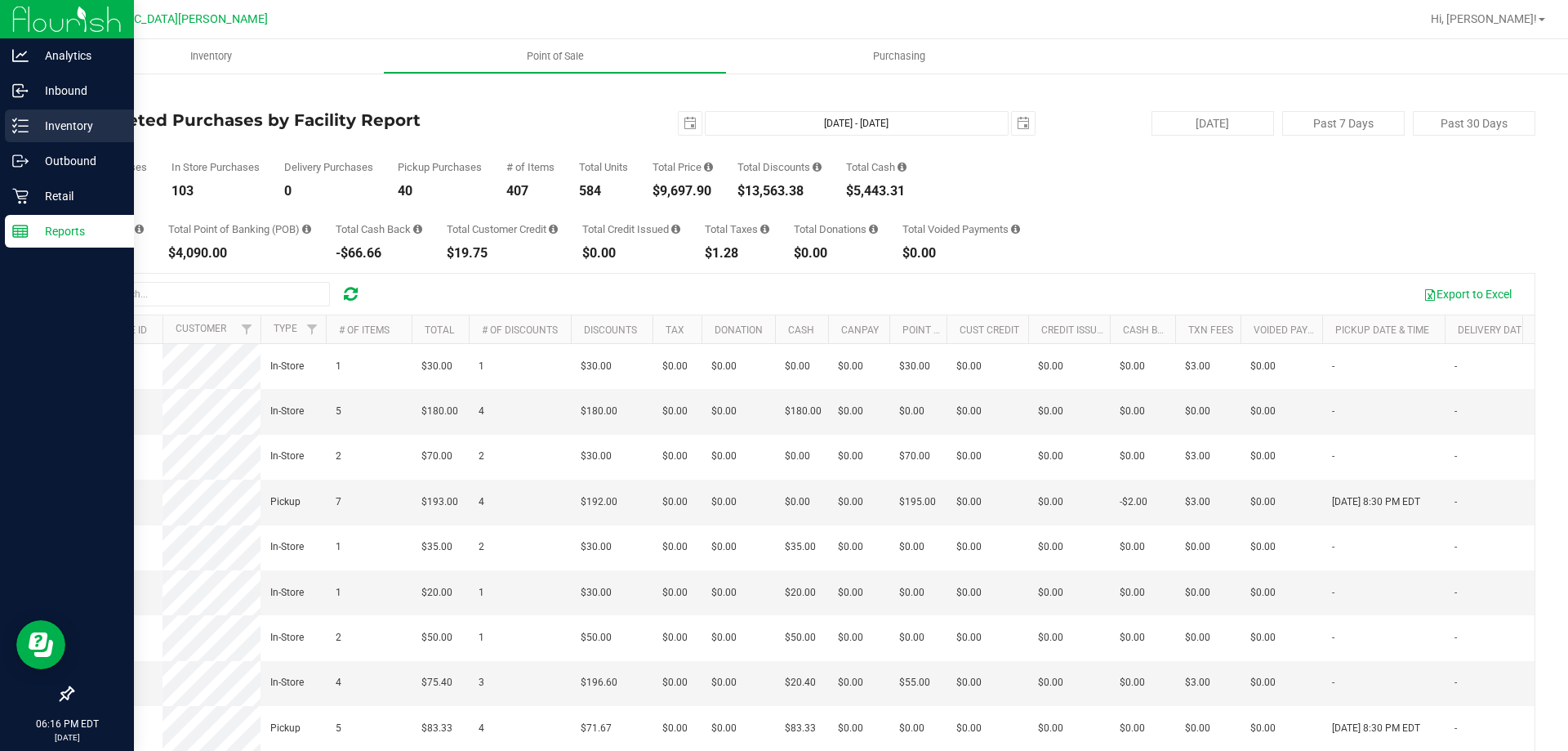
click at [47, 131] on p "Inventory" at bounding box center [77, 126] width 98 height 20
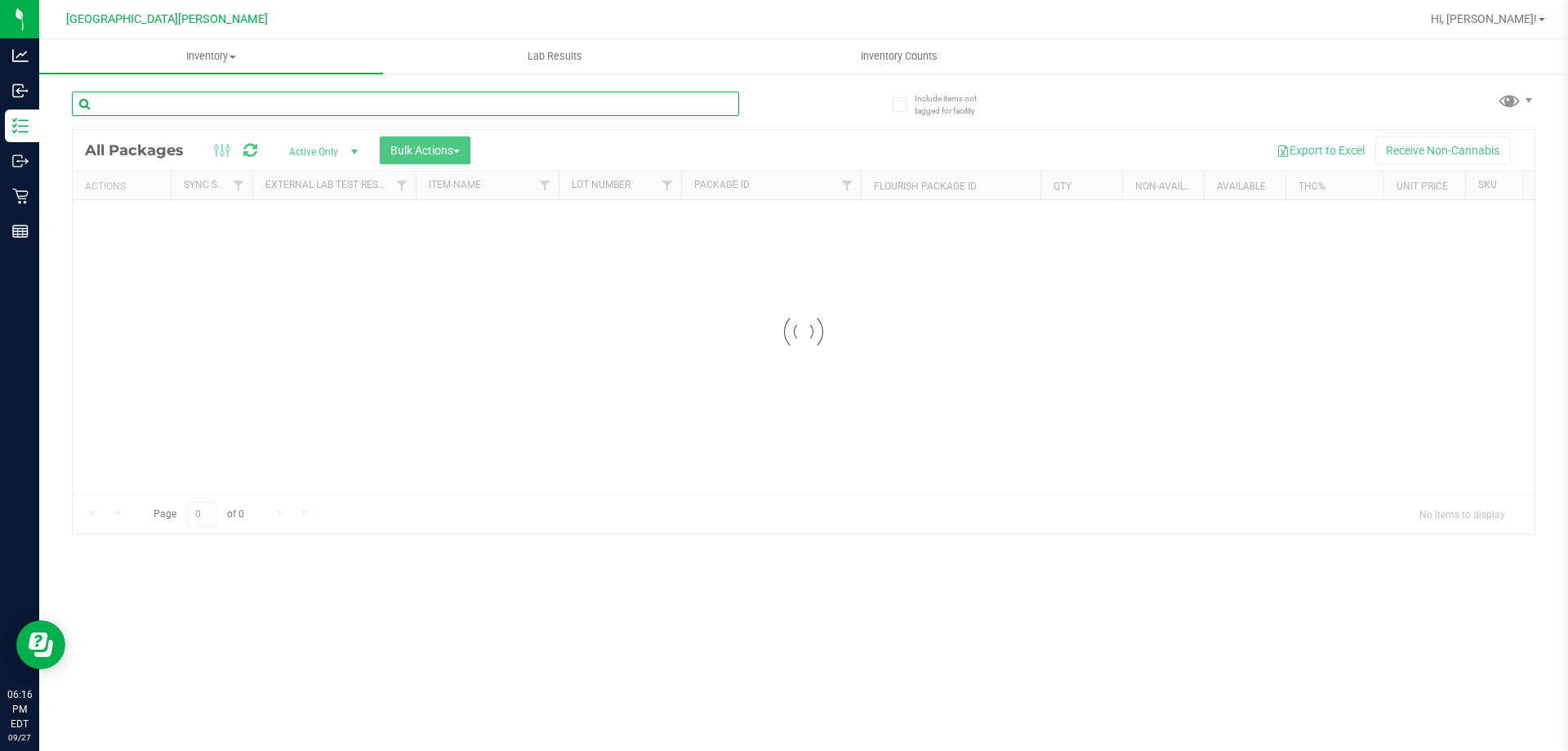
click at [180, 104] on input "text" at bounding box center [405, 104] width 667 height 25
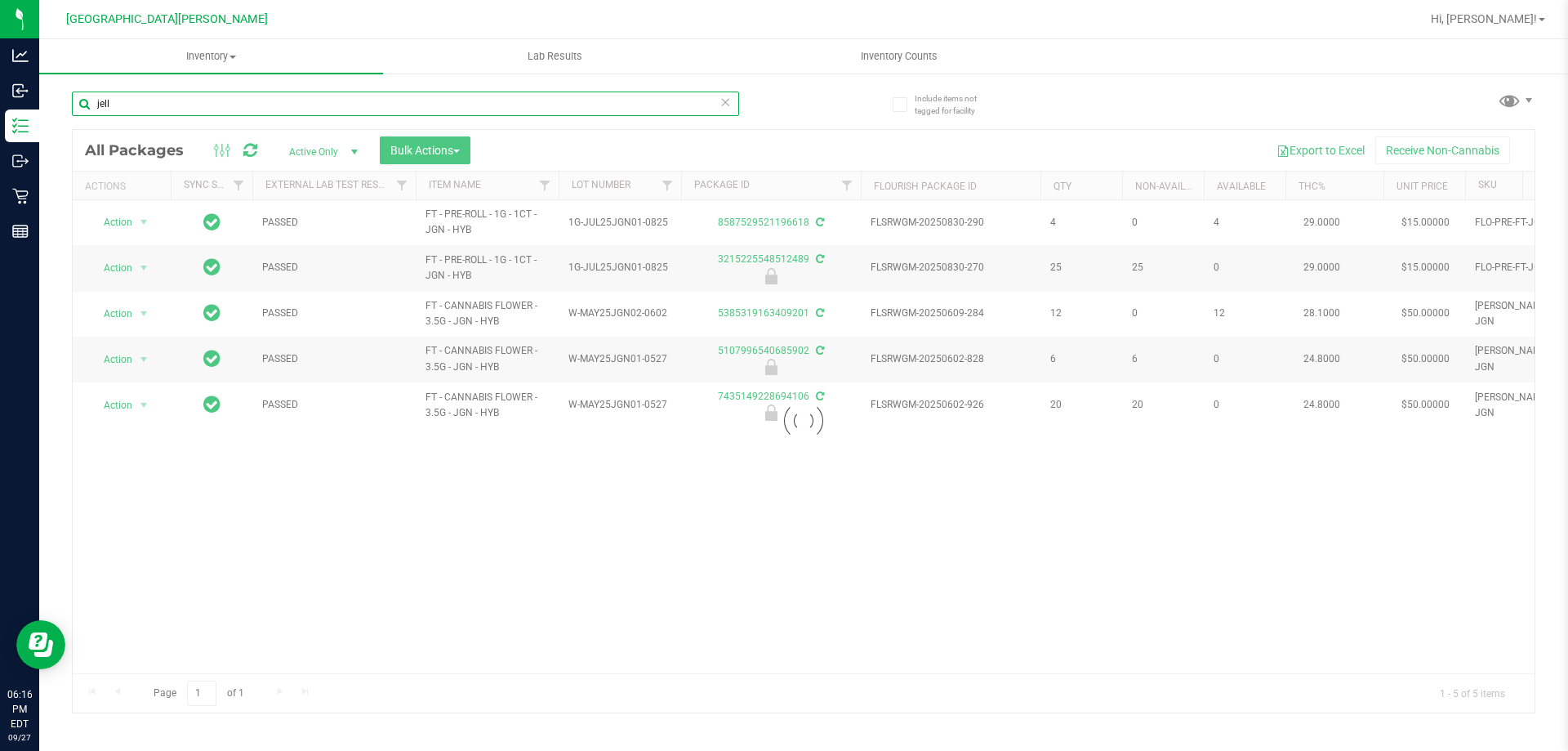
type input "jell"
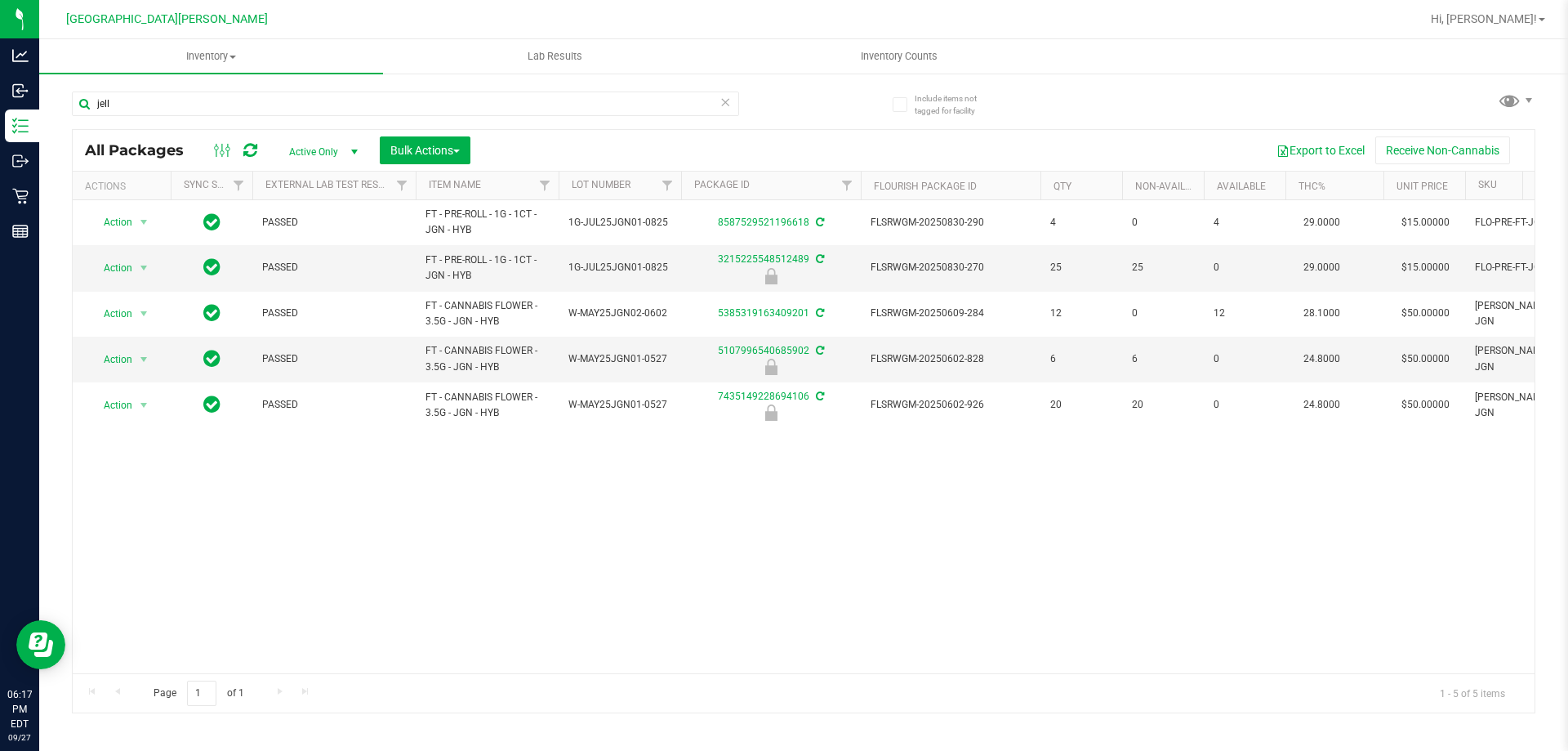
click at [994, 531] on div "Action Action Adjust qty Create package Edit attributes Global inventory Locate…" at bounding box center [804, 436] width 1462 height 473
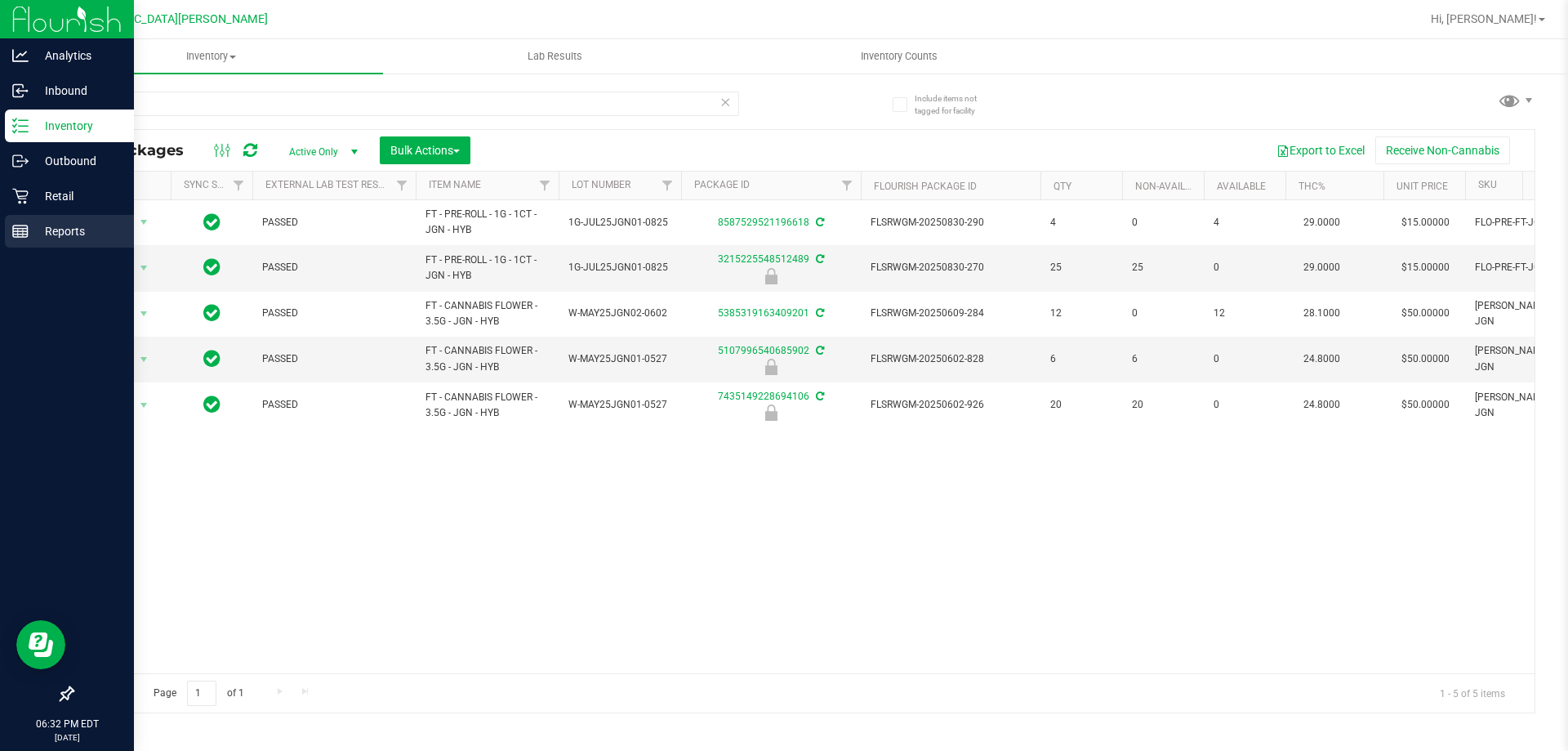
click at [19, 238] on icon at bounding box center [20, 231] width 16 height 16
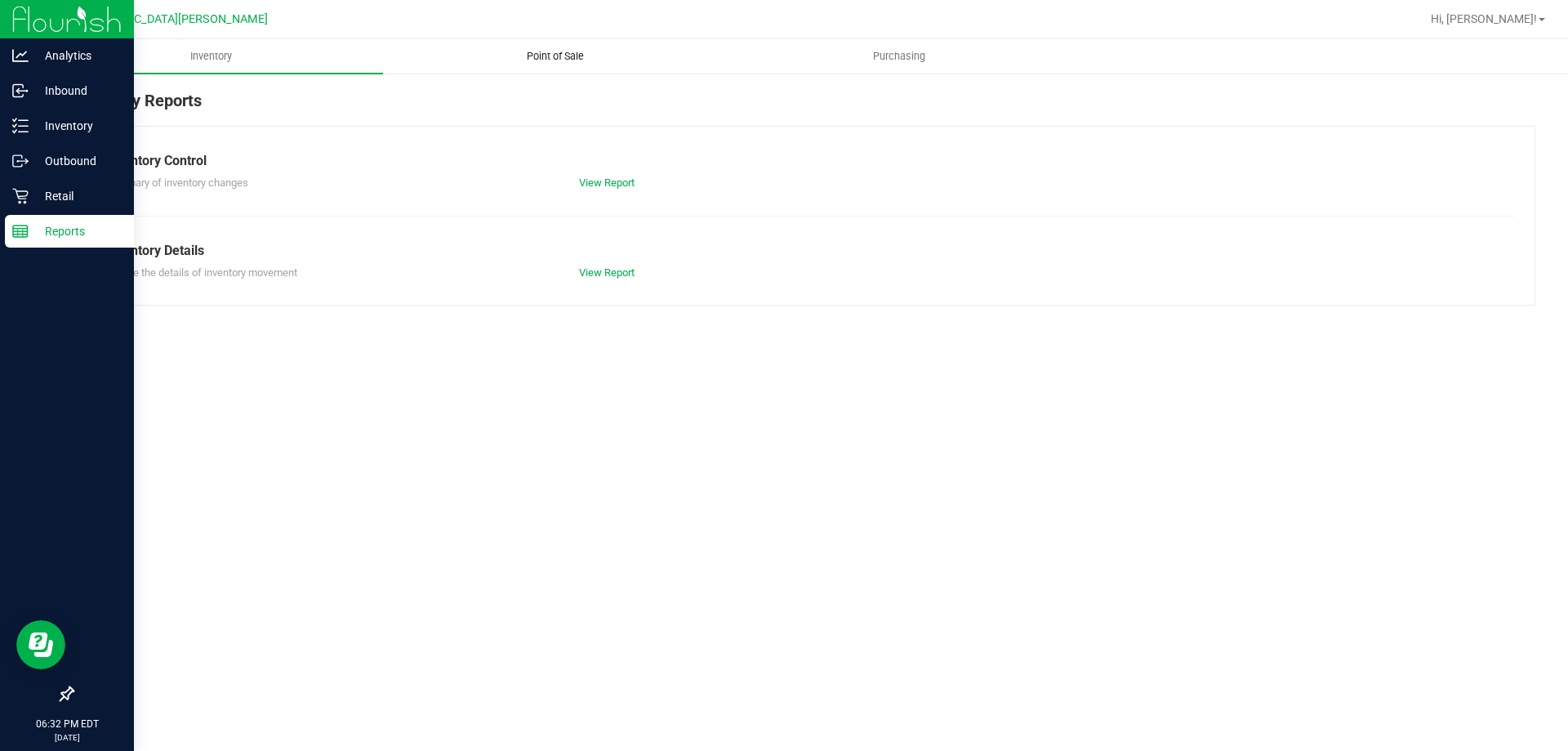
click at [547, 50] on span "Point of Sale" at bounding box center [554, 56] width 101 height 15
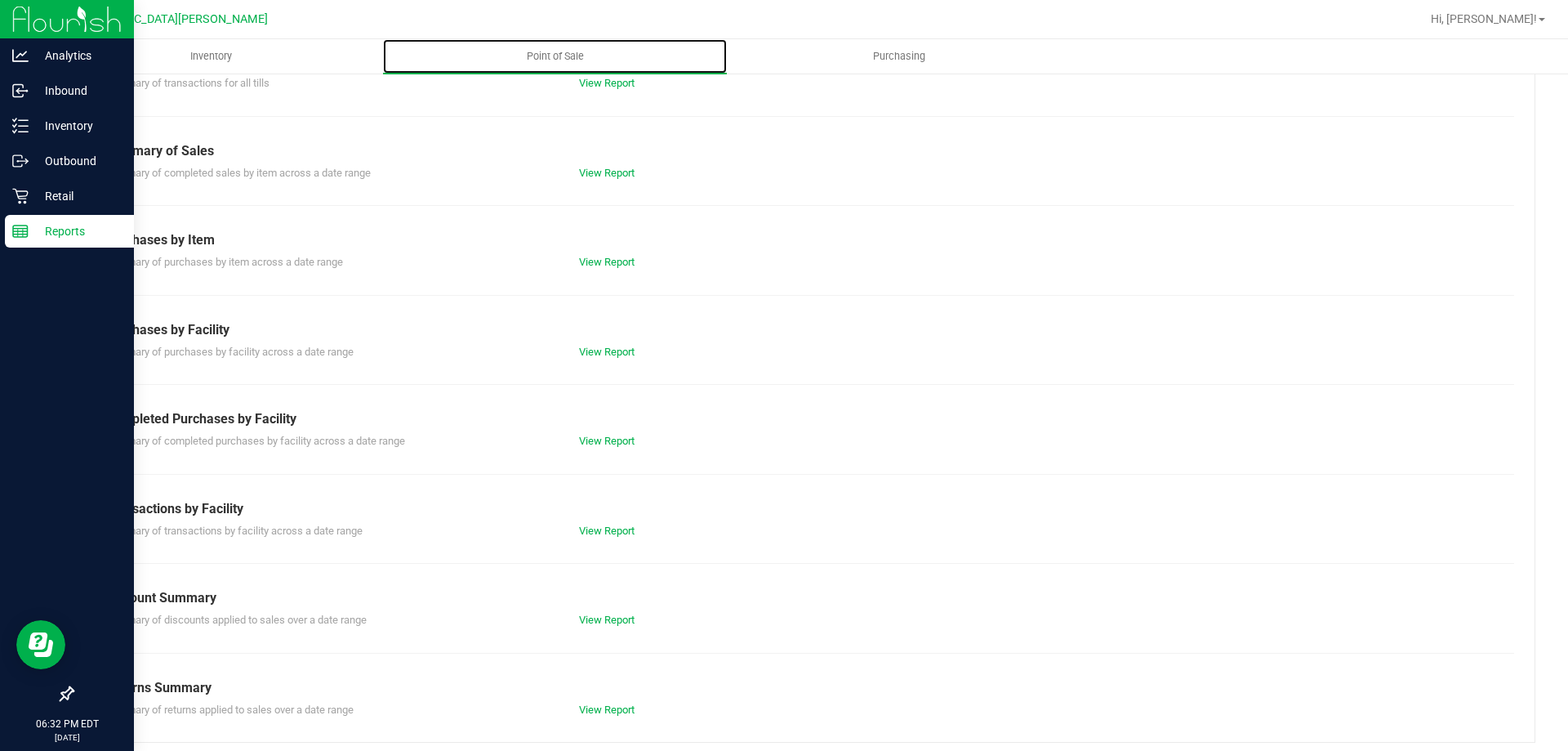
scroll to position [108, 0]
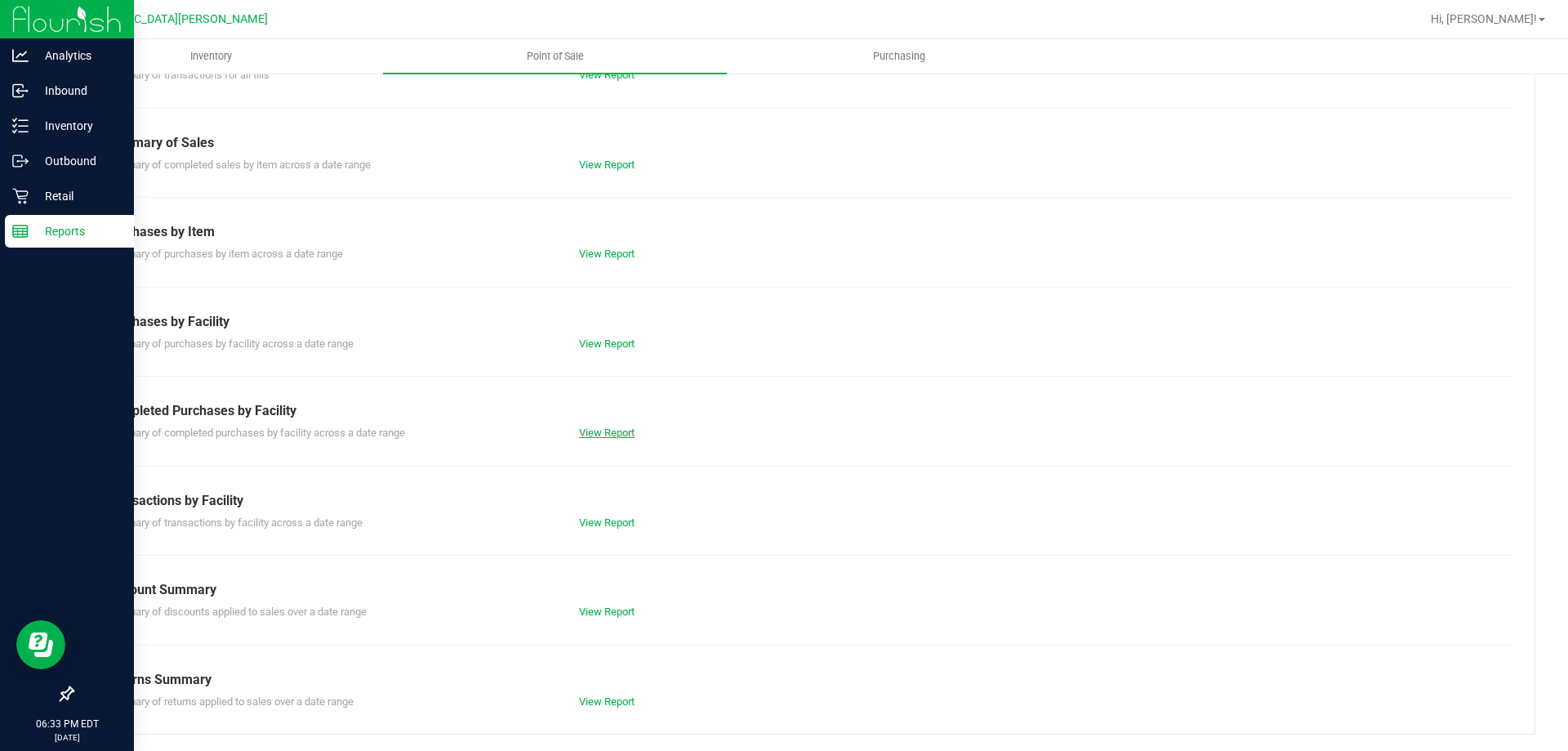
click at [593, 433] on link "View Report" at bounding box center [606, 432] width 55 height 12
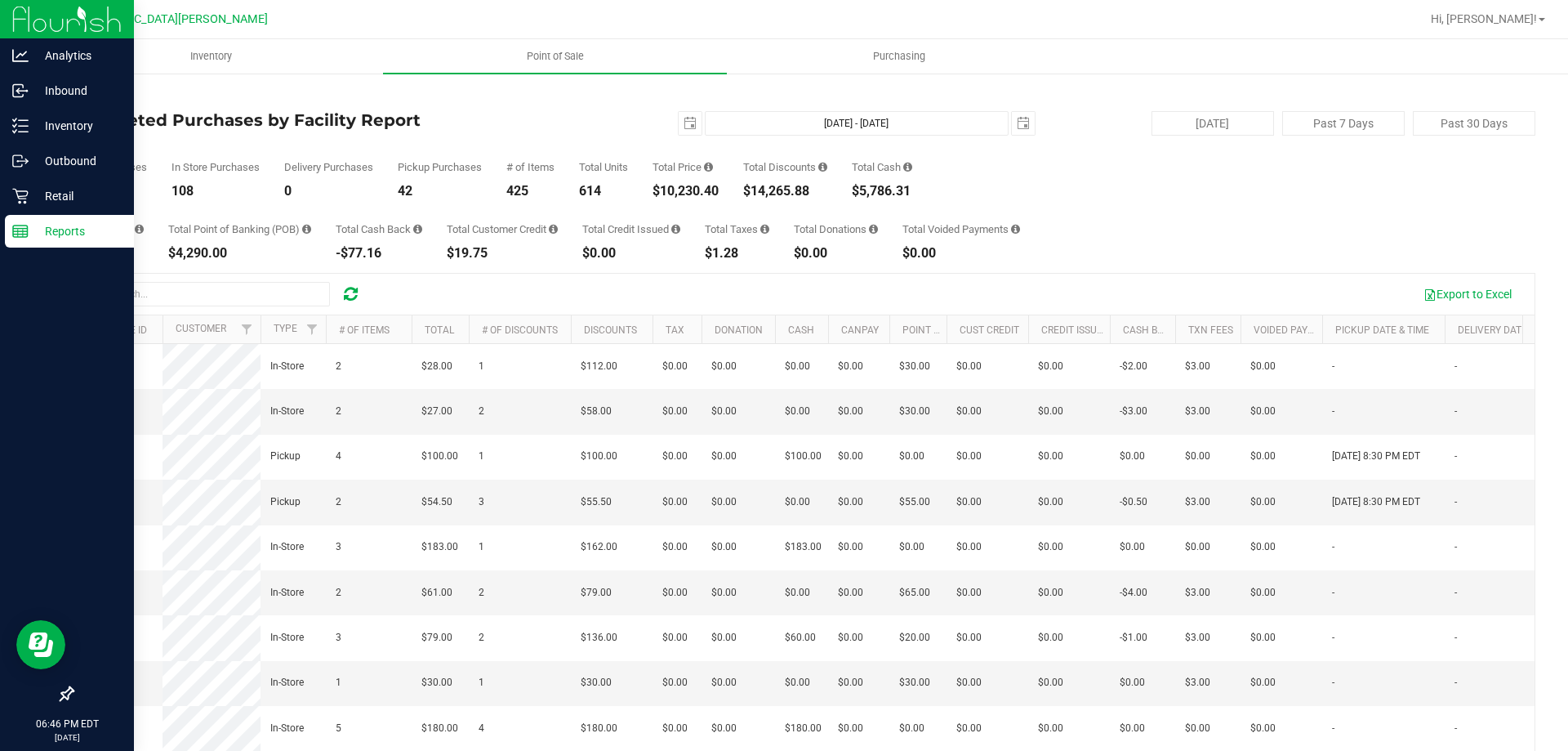
click at [1210, 229] on div "Total CanPay $211.50 Total Point of Banking (POB) $4,290.00 Total Cash Back -$7…" at bounding box center [804, 228] width 1463 height 62
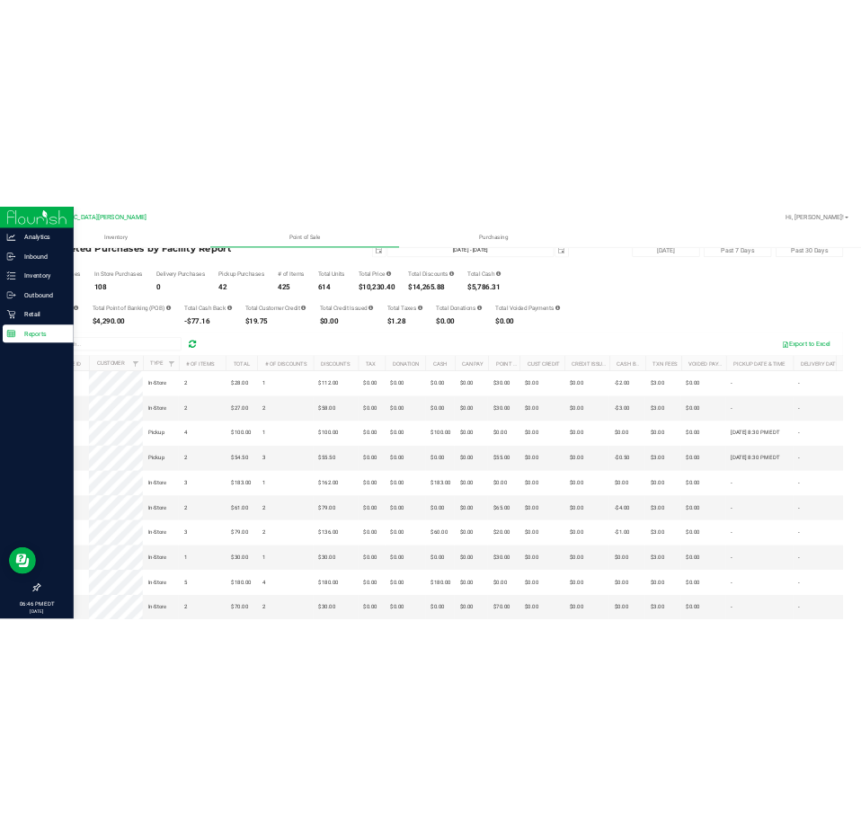
scroll to position [135, 0]
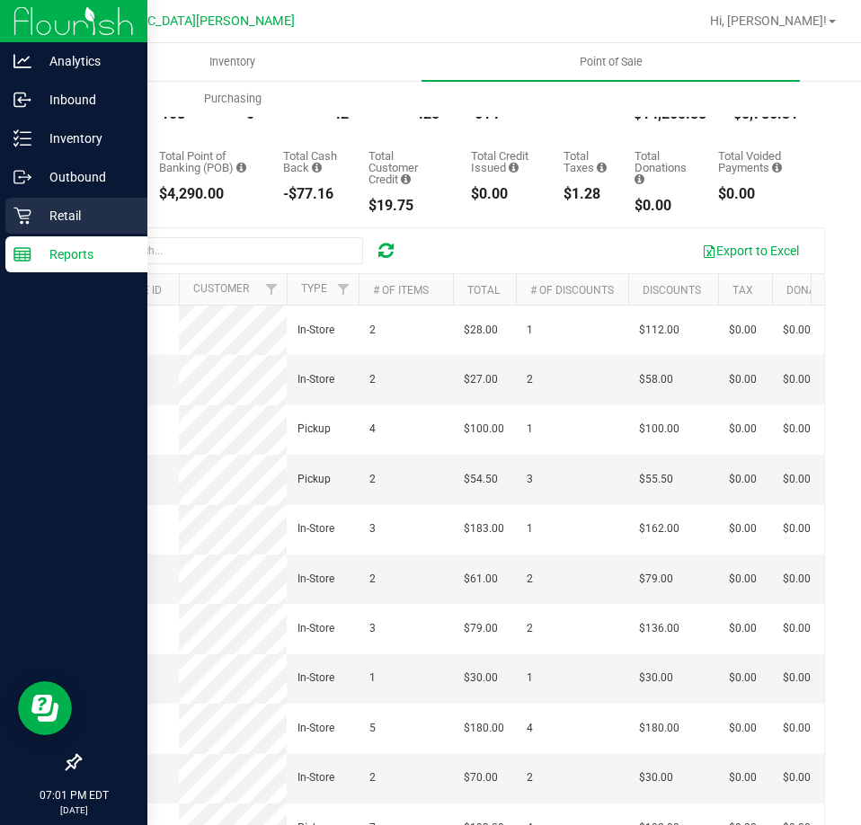
click at [89, 210] on p "Retail" at bounding box center [85, 216] width 108 height 22
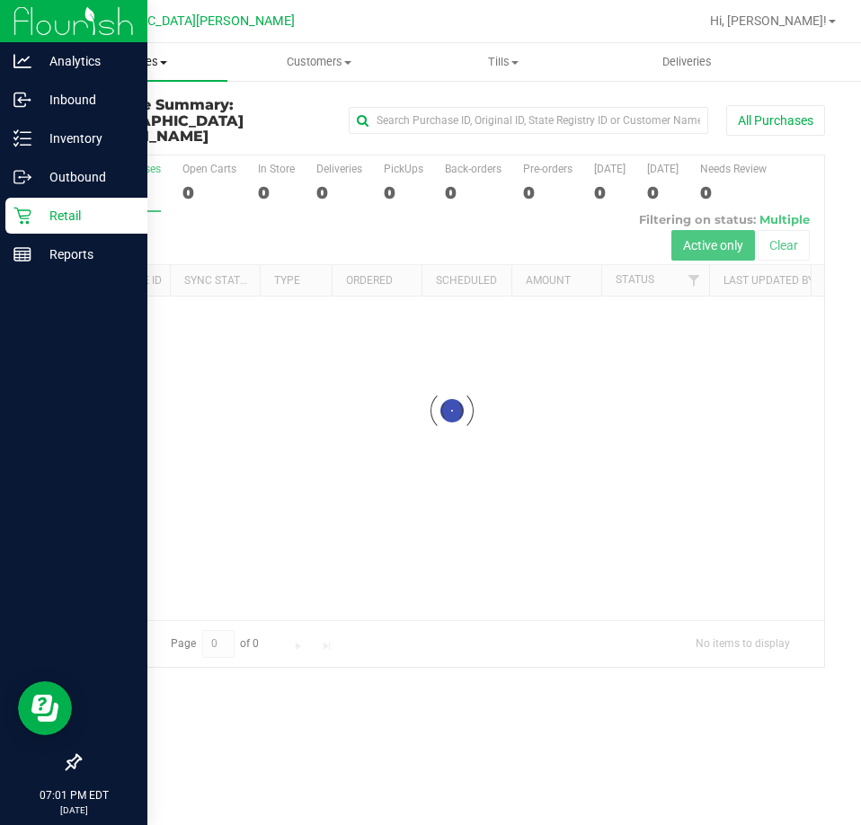
click at [157, 68] on span "Purchases" at bounding box center [135, 62] width 184 height 16
click at [105, 133] on span "Fulfillment" at bounding box center [98, 129] width 111 height 15
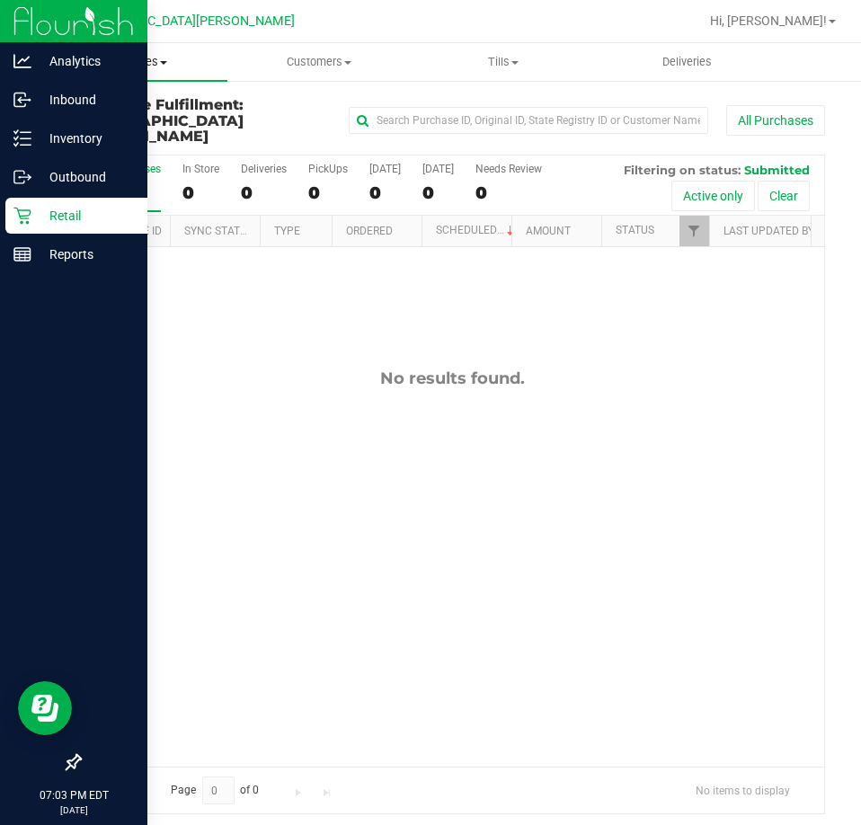
click at [130, 66] on span "Purchases" at bounding box center [135, 62] width 184 height 16
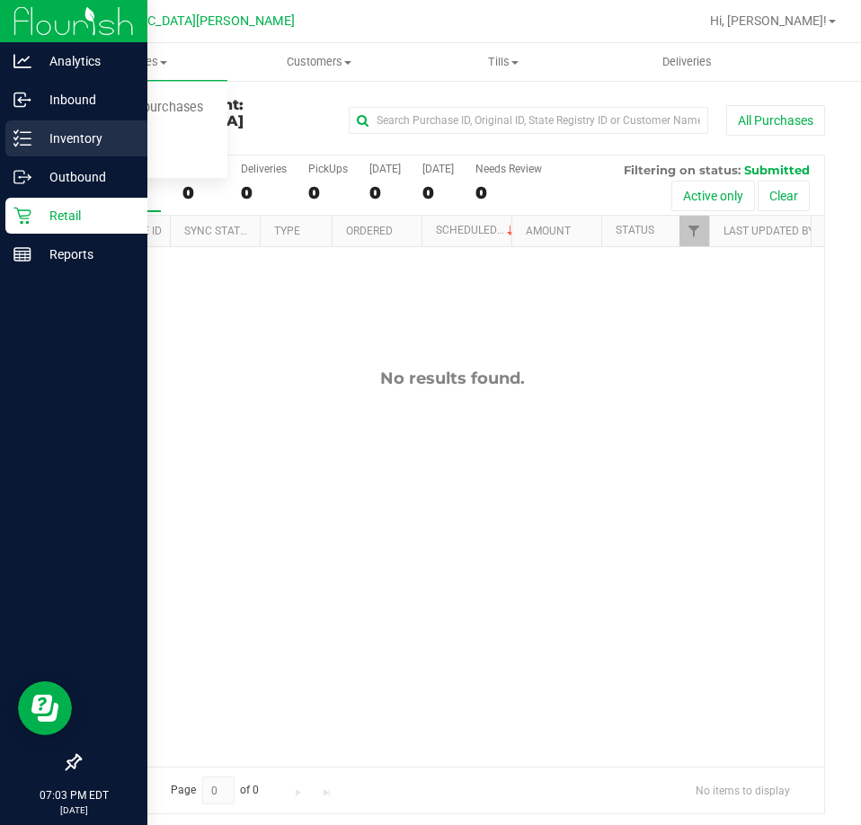
click at [57, 137] on p "Inventory" at bounding box center [85, 139] width 108 height 22
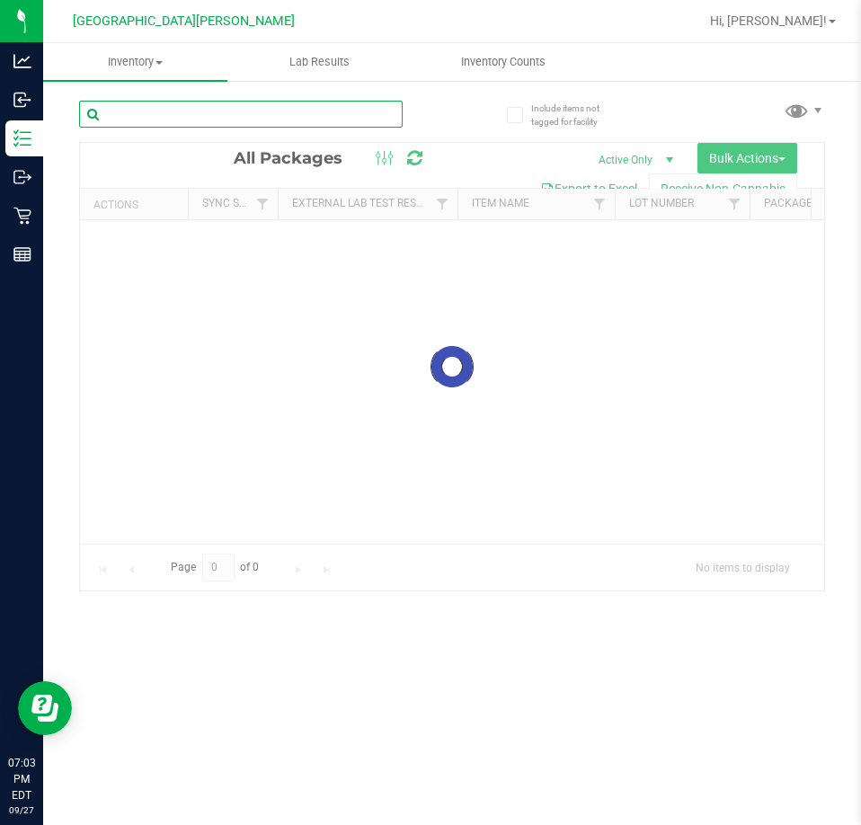
click at [141, 124] on div "Inventory All packages All inventory Waste log Create inventory Lab Results Inv…" at bounding box center [452, 434] width 818 height 782
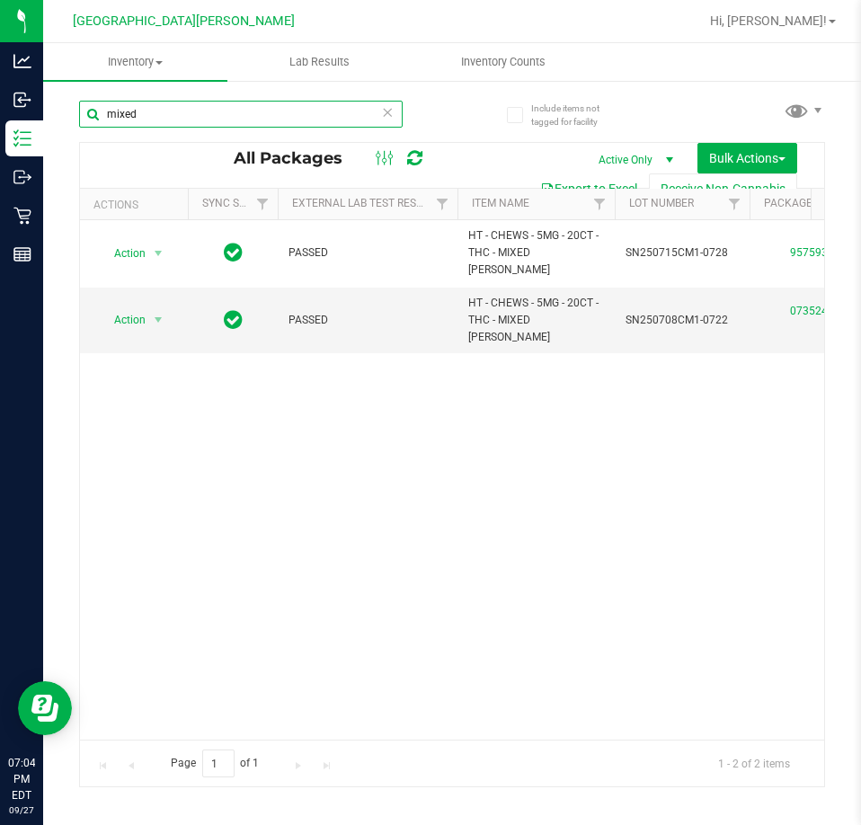
type input "mixed"
click at [459, 684] on div "Action Action Adjust qty Create package Edit attributes Global inventory Locate…" at bounding box center [452, 479] width 744 height 519
